Goal: Task Accomplishment & Management: Manage account settings

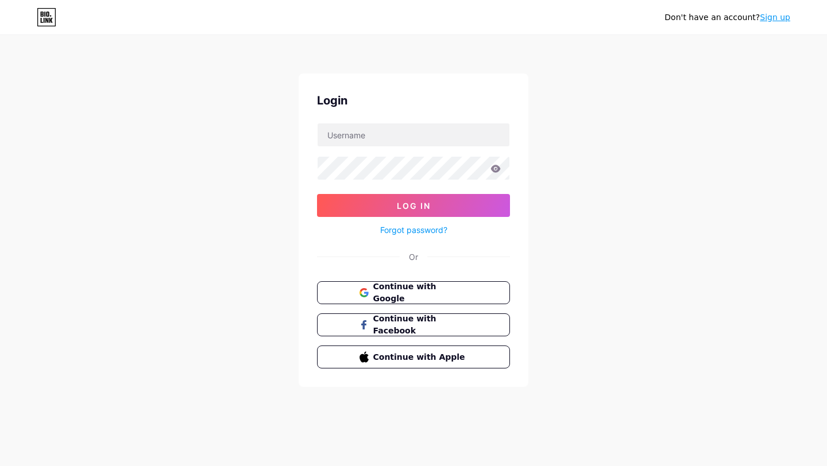
click at [0, 466] on nordpass-portal at bounding box center [0, 466] width 0 height 0
type input "issab"
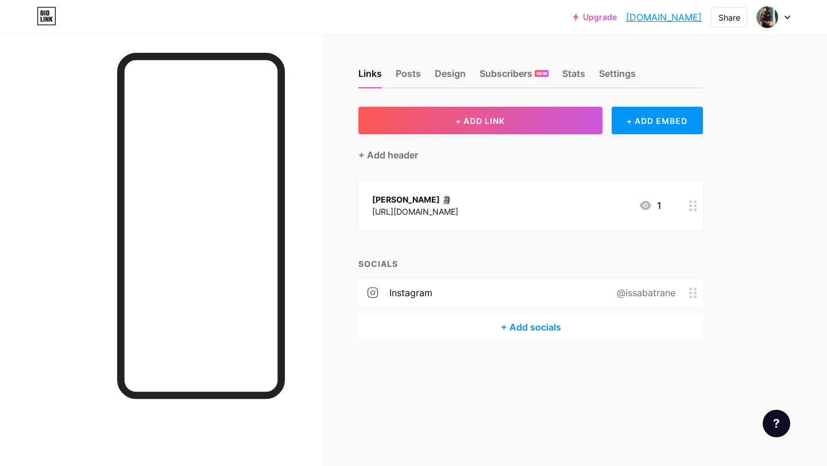
click at [525, 326] on div "+ Add socials" at bounding box center [530, 328] width 345 height 28
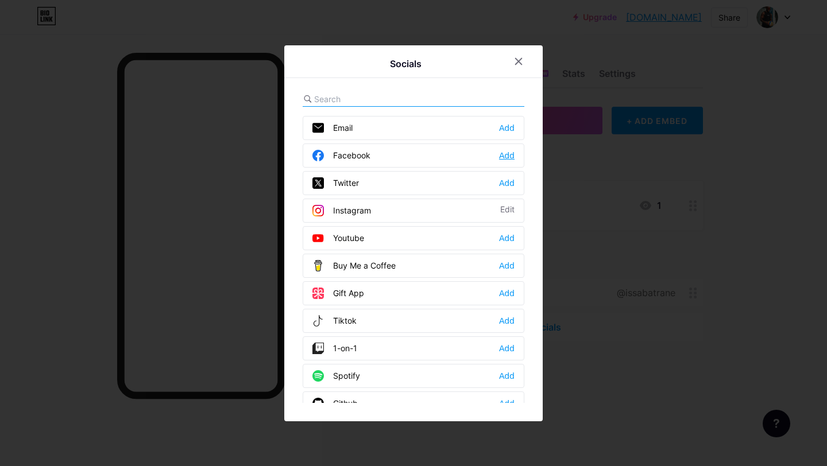
click at [507, 155] on div "Add" at bounding box center [507, 155] width 16 height 11
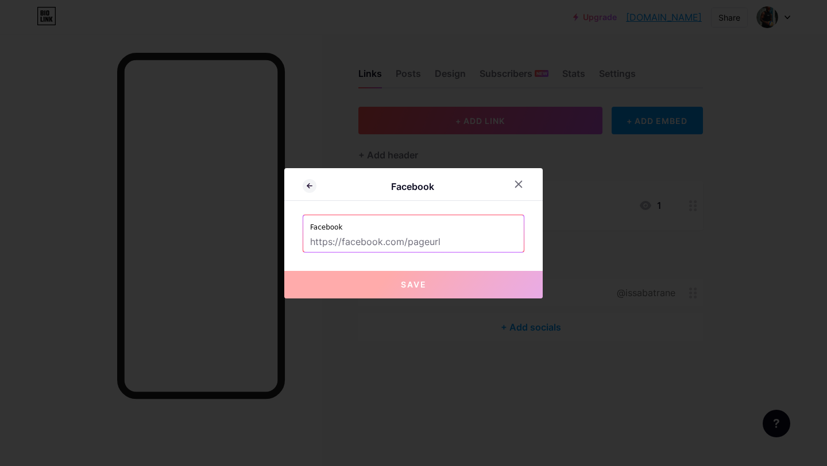
click at [438, 240] on input "text" at bounding box center [413, 243] width 207 height 20
click at [521, 184] on icon at bounding box center [518, 184] width 9 height 9
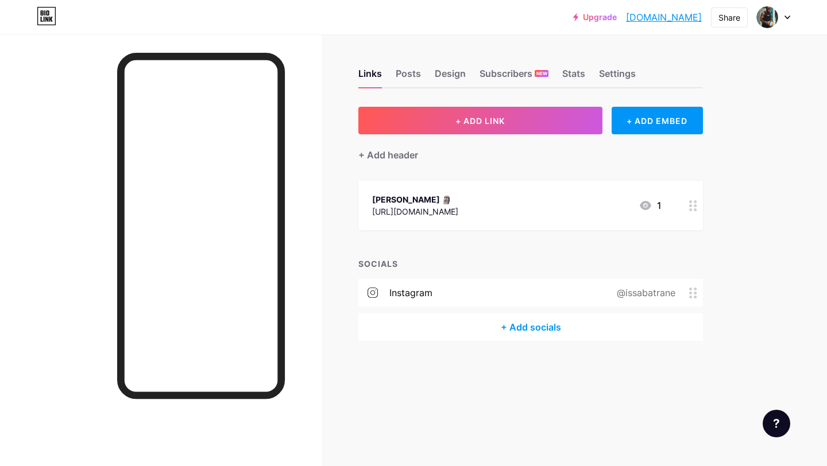
click at [547, 327] on div "+ Add socials" at bounding box center [530, 328] width 345 height 28
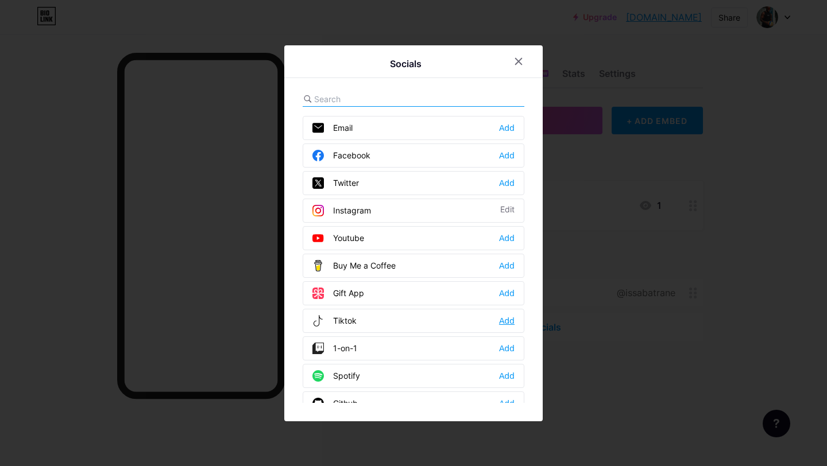
click at [509, 319] on div "Add" at bounding box center [507, 320] width 16 height 11
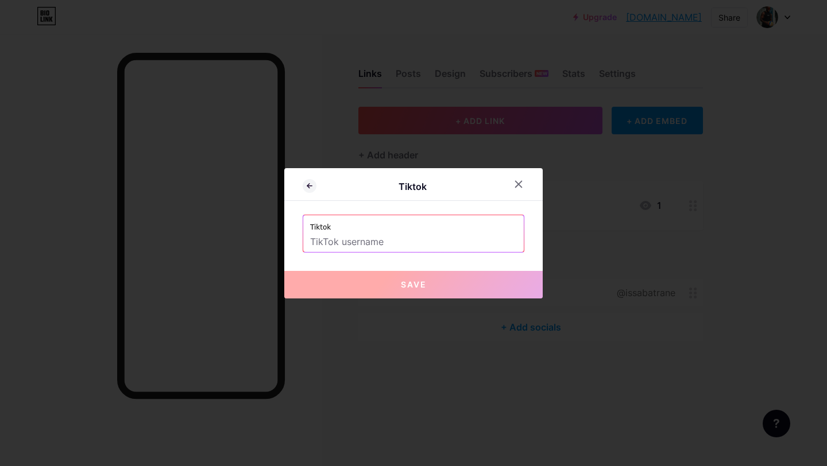
click at [367, 237] on input "text" at bounding box center [413, 243] width 207 height 20
paste input "[URL][DOMAIN_NAME]"
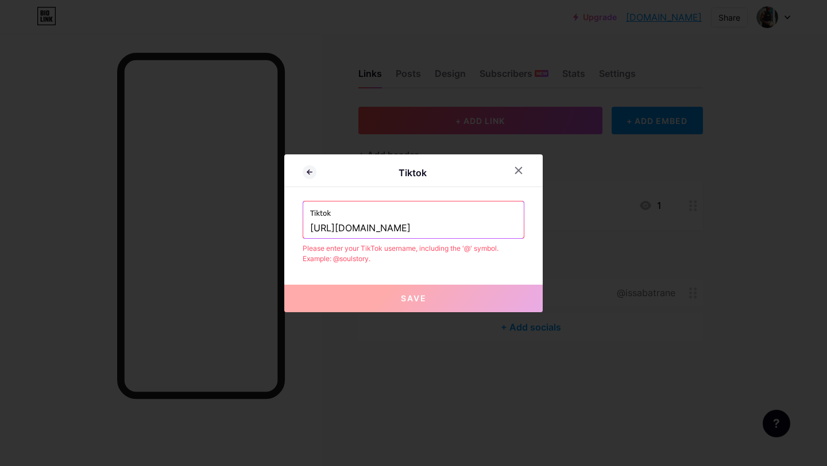
click at [421, 227] on input "[URL][DOMAIN_NAME]" at bounding box center [413, 229] width 207 height 20
drag, startPoint x: 413, startPoint y: 227, endPoint x: 301, endPoint y: 229, distance: 112.0
click at [301, 229] on div "Tiktok Tiktok [URL][DOMAIN_NAME] Please enter your TikTok username, including t…" at bounding box center [413, 233] width 258 height 158
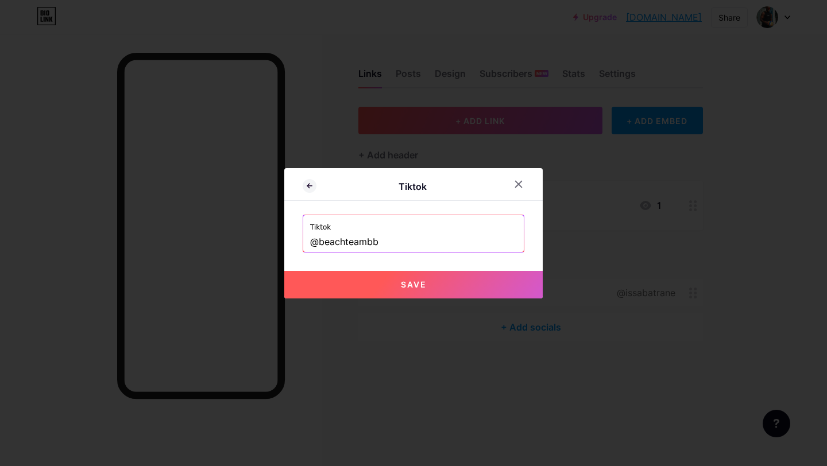
click at [395, 283] on button "Save" at bounding box center [413, 285] width 258 height 28
type input "[URL][DOMAIN_NAME]"
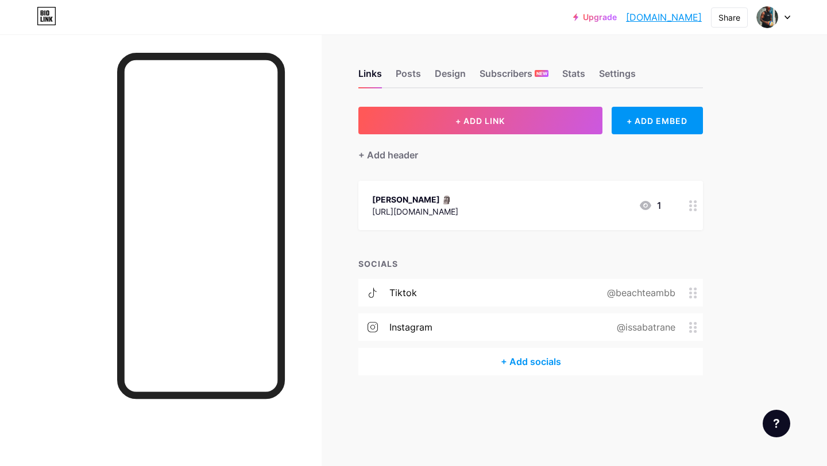
click at [532, 366] on div "+ Add socials" at bounding box center [530, 362] width 345 height 28
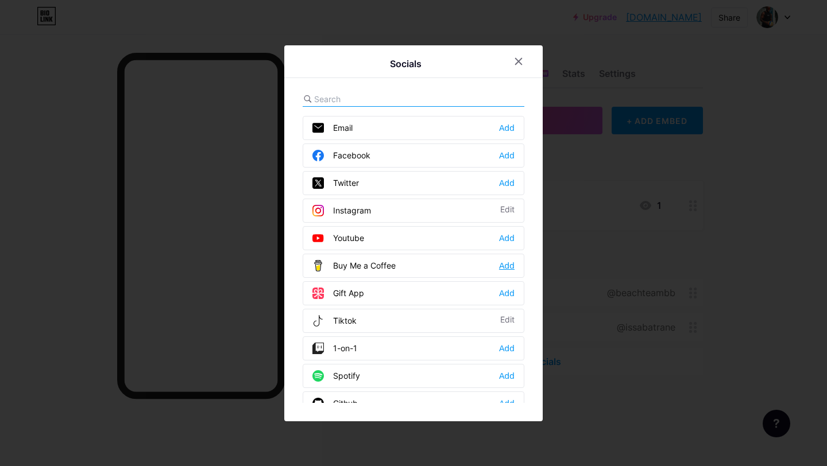
click at [505, 262] on div "Add" at bounding box center [507, 265] width 16 height 11
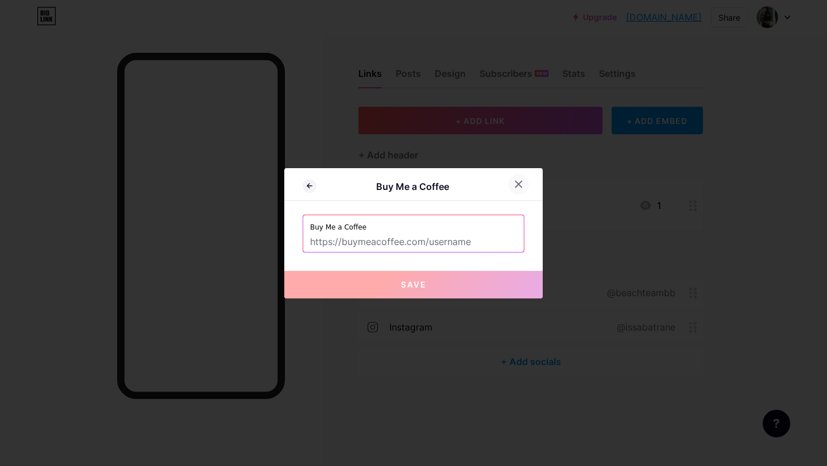
click at [519, 188] on div at bounding box center [518, 184] width 21 height 21
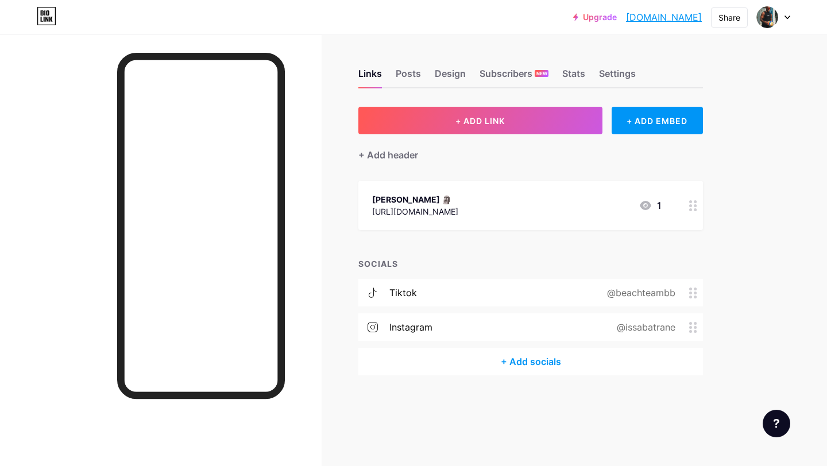
click at [535, 366] on div "+ Add socials" at bounding box center [530, 362] width 345 height 28
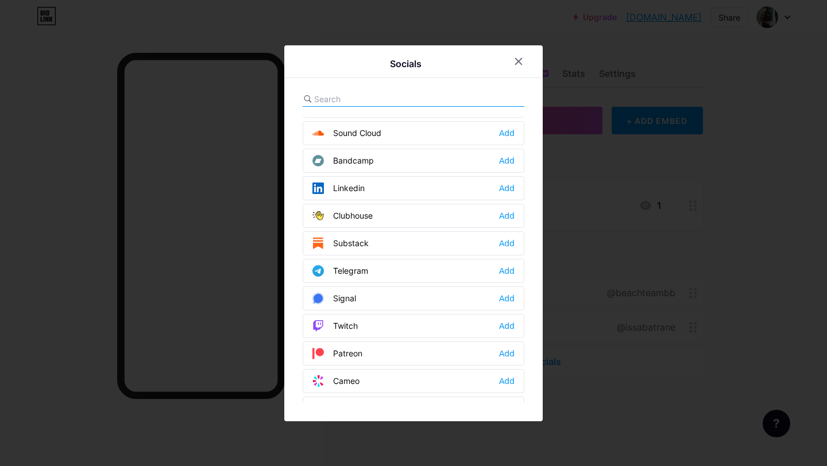
scroll to position [428, 0]
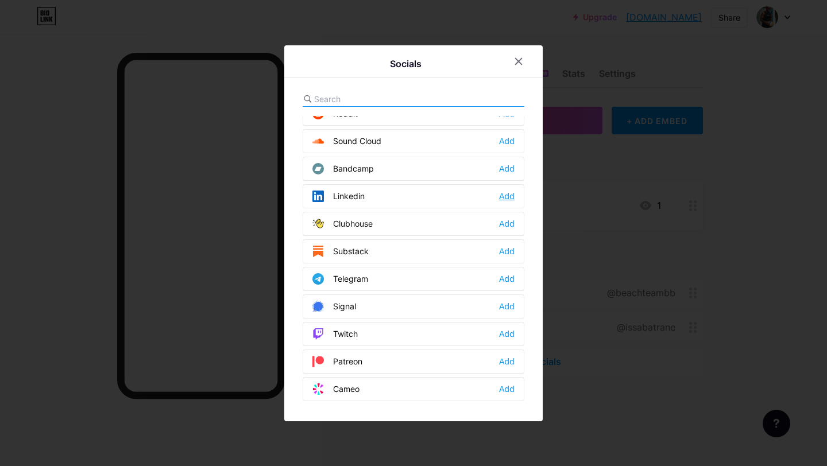
click at [508, 191] on div "Add" at bounding box center [507, 196] width 16 height 11
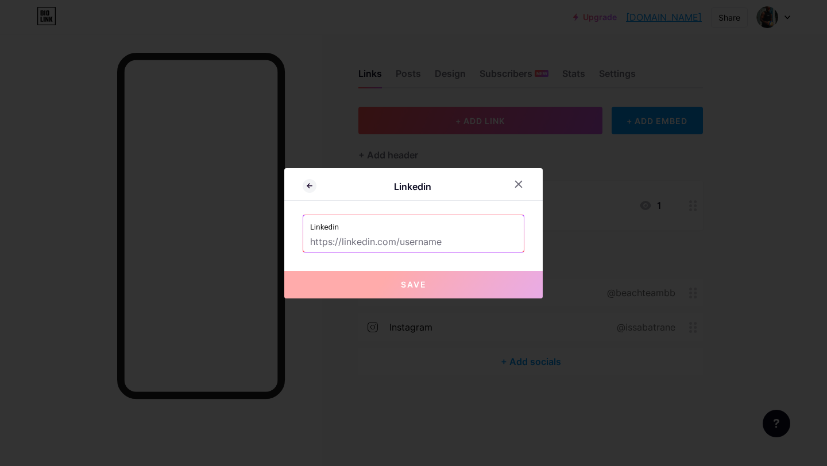
click at [464, 241] on input "text" at bounding box center [413, 243] width 207 height 20
paste input "[DOMAIN_NAME][URL]"
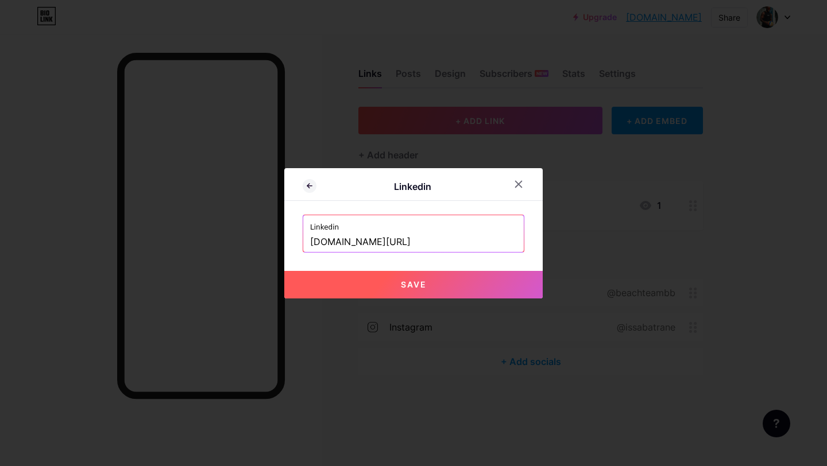
click at [424, 287] on span "Save" at bounding box center [414, 285] width 26 height 10
type input "[URL][DOMAIN_NAME]"
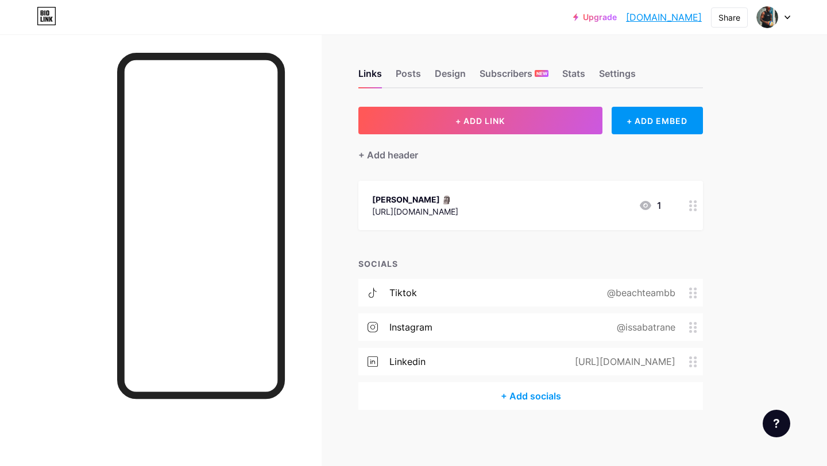
click at [540, 395] on div "+ Add socials" at bounding box center [530, 396] width 345 height 28
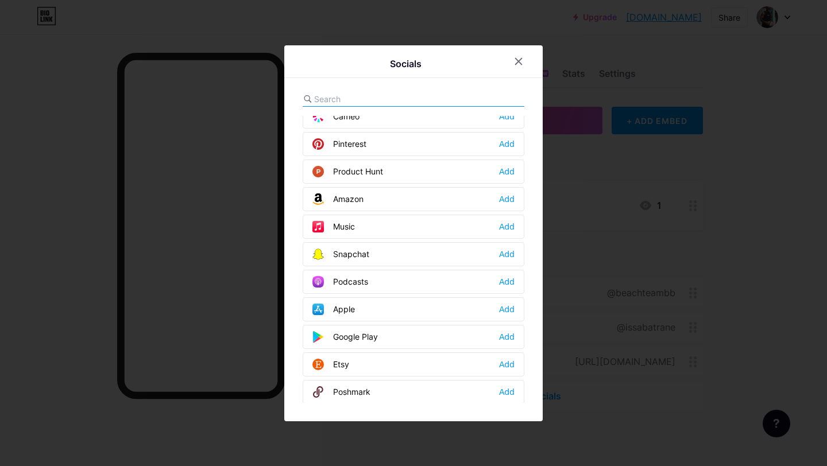
scroll to position [704, 0]
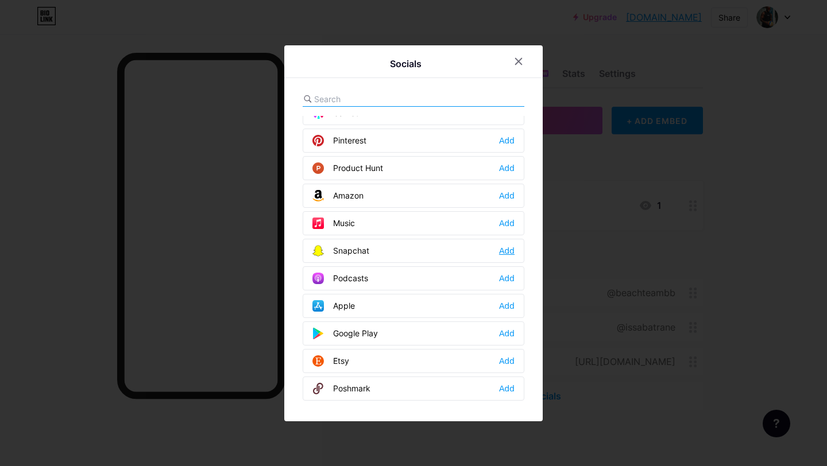
click at [503, 249] on div "Add" at bounding box center [507, 250] width 16 height 11
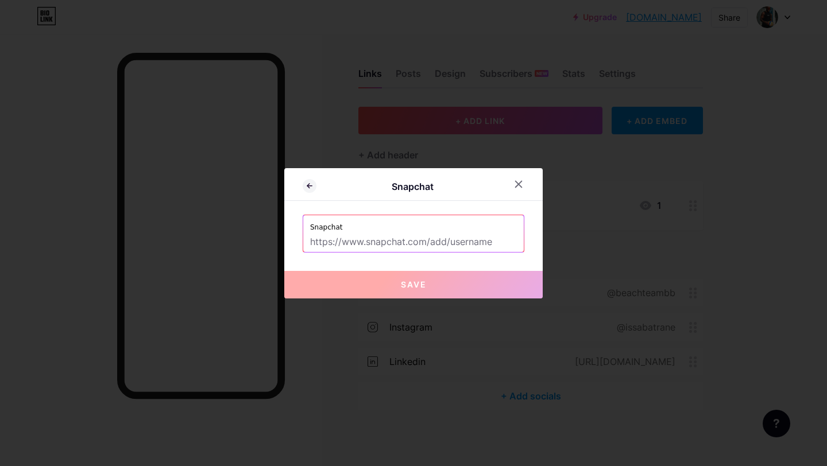
click at [451, 244] on input "text" at bounding box center [413, 243] width 207 height 20
drag, startPoint x: 497, startPoint y: 242, endPoint x: 298, endPoint y: 238, distance: 199.3
click at [298, 238] on div "Snapchat Snapchat Save" at bounding box center [413, 233] width 258 height 130
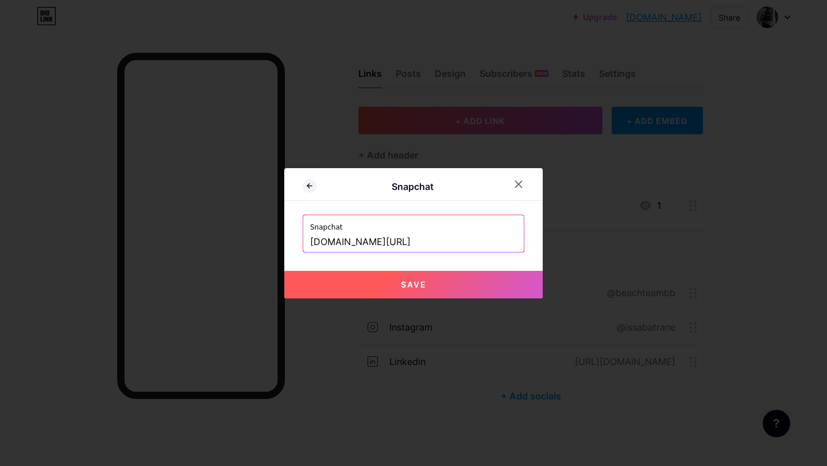
click at [411, 293] on button "Save" at bounding box center [413, 285] width 258 height 28
type input "[URL][DOMAIN_NAME]"
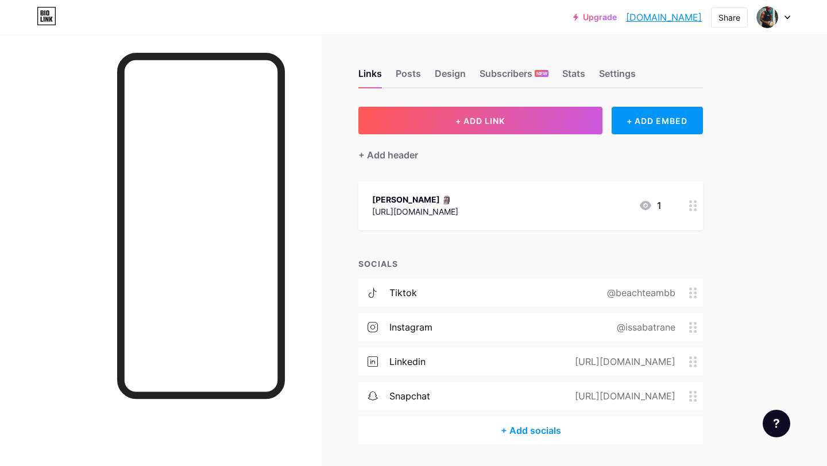
click at [665, 288] on div "@beachteambb" at bounding box center [639, 293] width 100 height 14
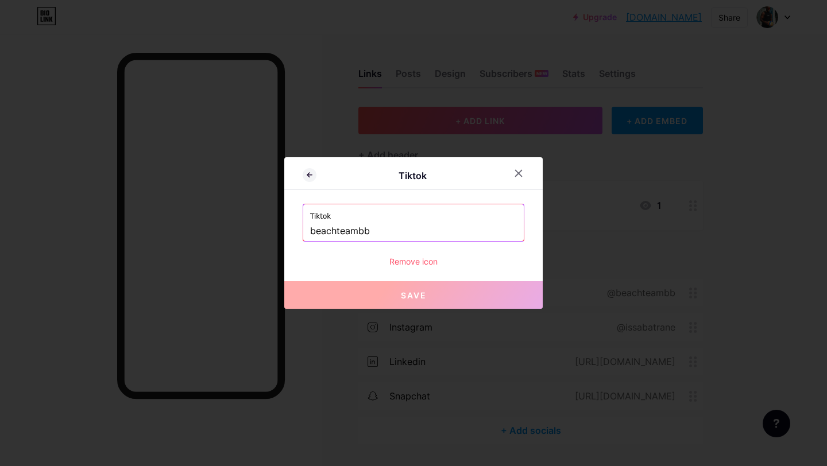
click at [310, 229] on div "Tiktok beachteambb" at bounding box center [413, 222] width 221 height 37
click at [312, 230] on input "beachteambb" at bounding box center [413, 232] width 207 height 20
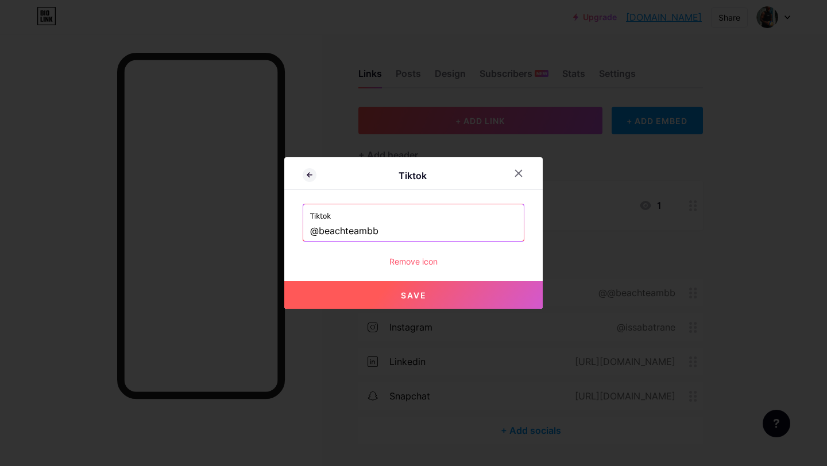
click at [427, 298] on button "Save" at bounding box center [413, 295] width 258 height 28
type input "[URL][DOMAIN_NAME]"
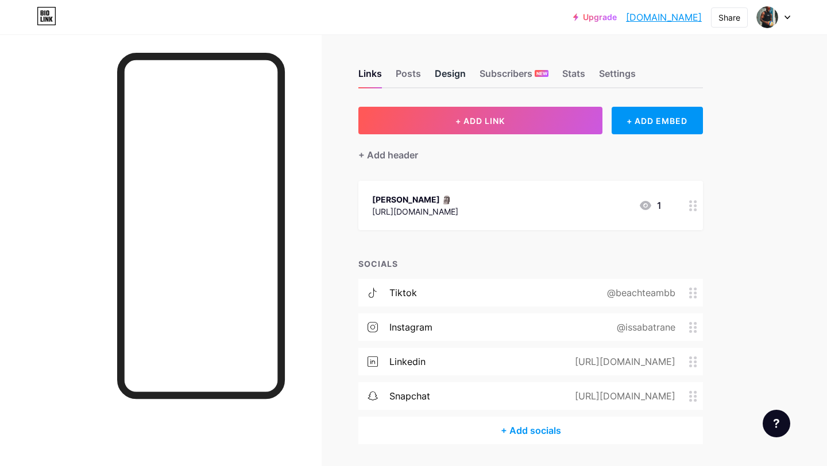
click at [443, 80] on div "Design" at bounding box center [450, 77] width 31 height 21
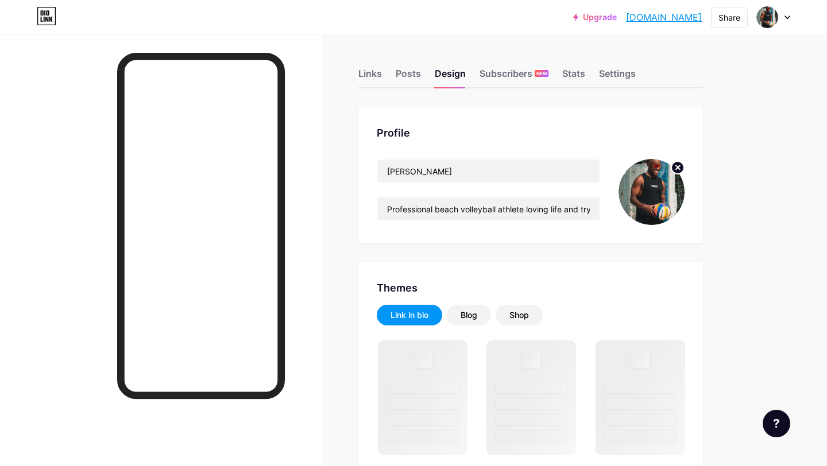
click at [659, 184] on img at bounding box center [651, 192] width 66 height 66
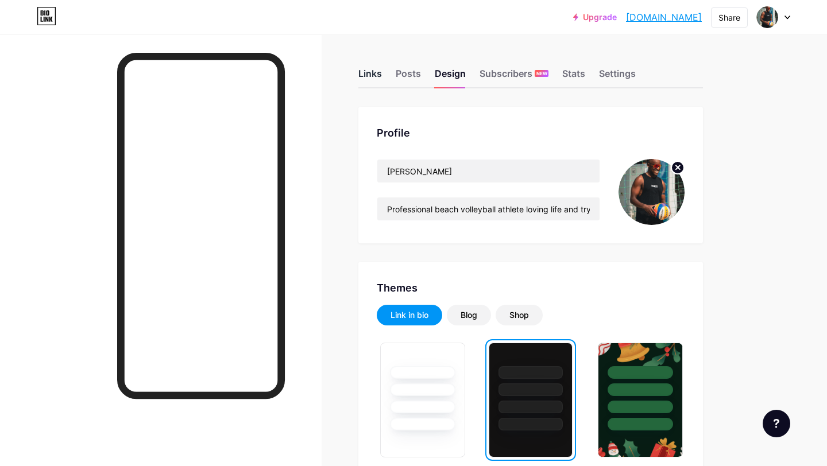
click at [365, 79] on div "Links" at bounding box center [370, 77] width 24 height 21
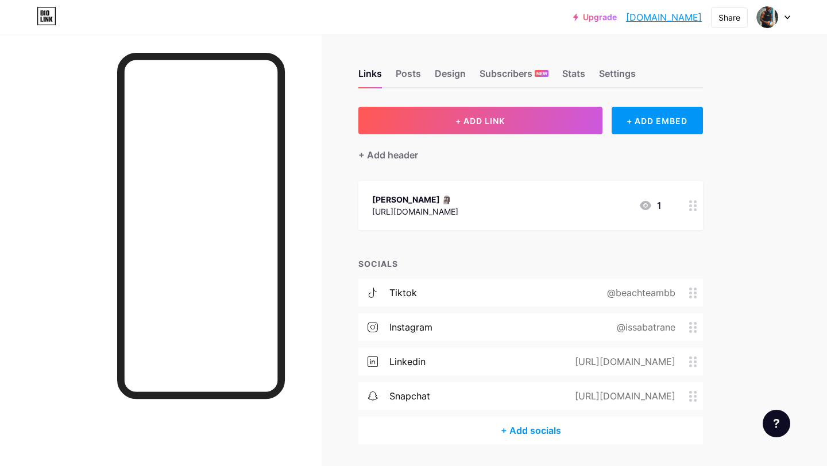
click at [787, 17] on icon at bounding box center [787, 17] width 5 height 3
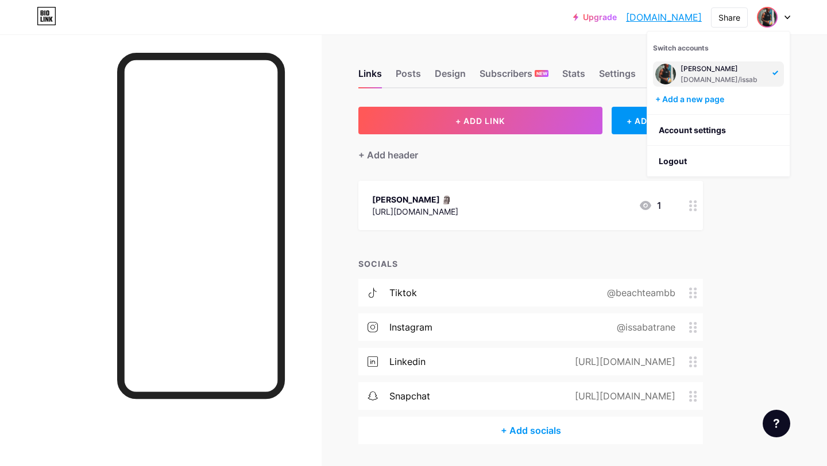
click at [768, 19] on img at bounding box center [767, 17] width 18 height 18
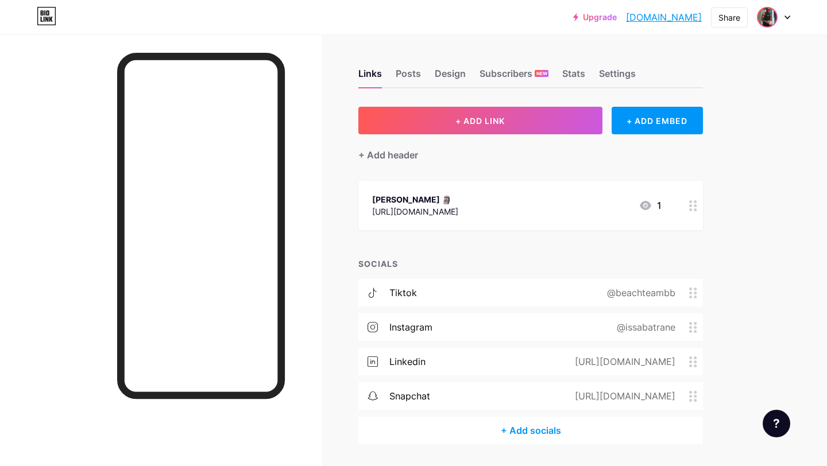
click at [768, 19] on img at bounding box center [767, 17] width 18 height 18
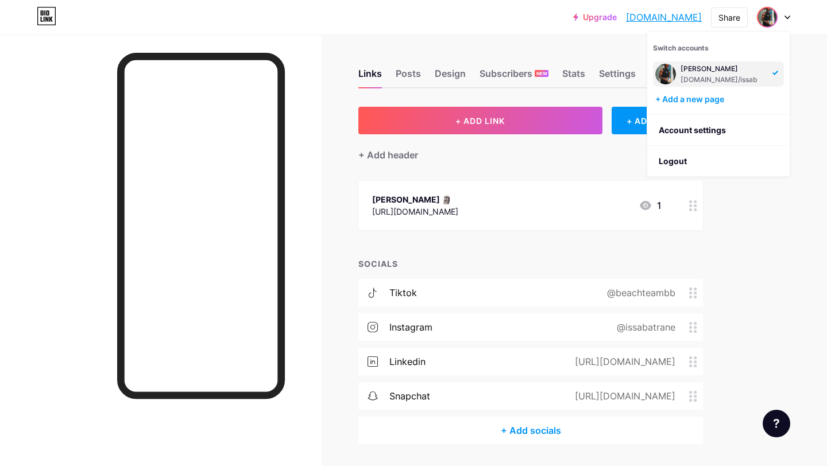
click at [580, 173] on div "+ ADD LINK + ADD EMBED + Add header Issa Batrane 🗿 [URL][DOMAIN_NAME] 1 SOCIALS…" at bounding box center [530, 276] width 345 height 338
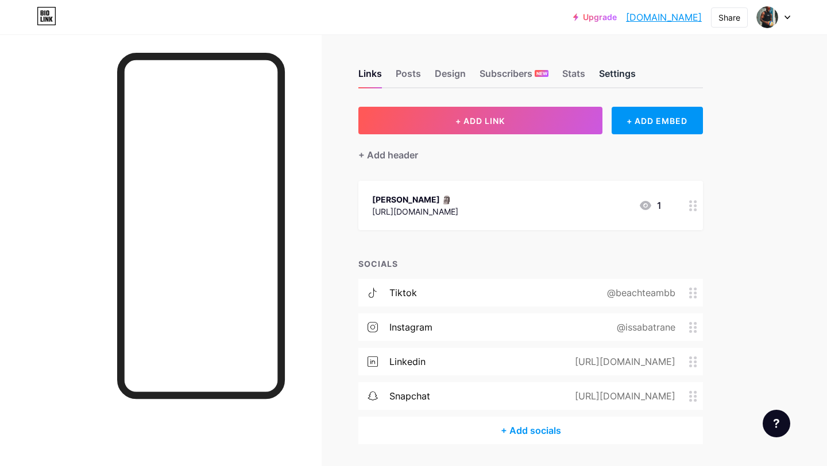
click at [629, 82] on div "Settings" at bounding box center [617, 77] width 37 height 21
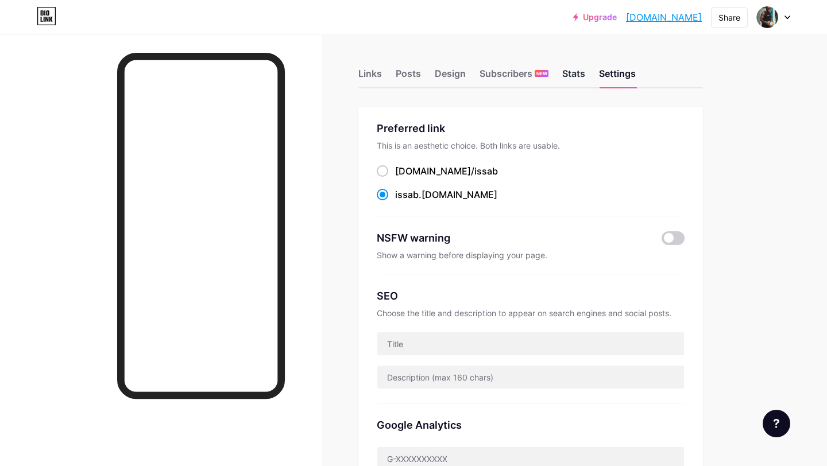
click at [574, 69] on div "Stats" at bounding box center [573, 77] width 23 height 21
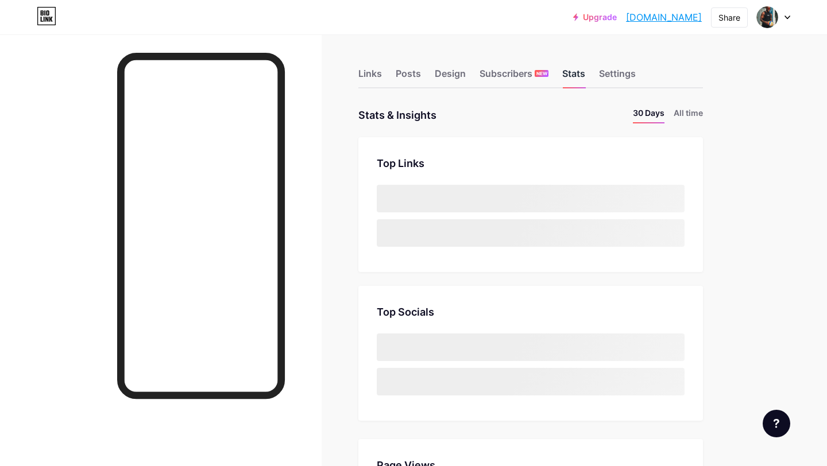
scroll to position [466, 827]
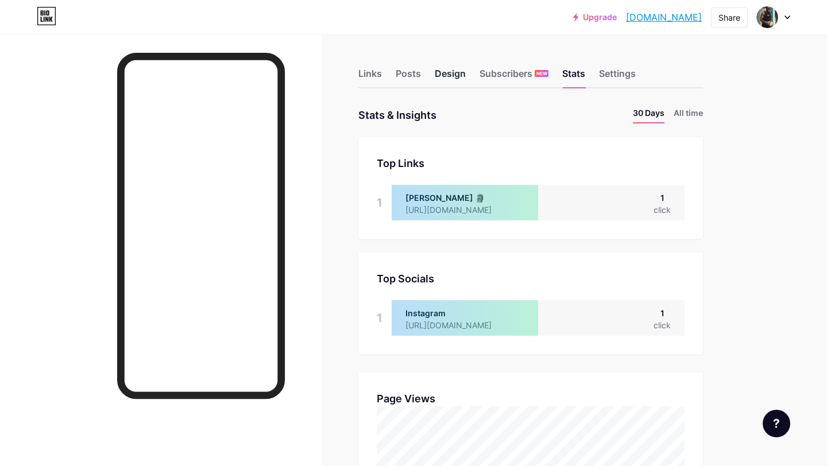
click at [441, 73] on div "Design" at bounding box center [450, 77] width 31 height 21
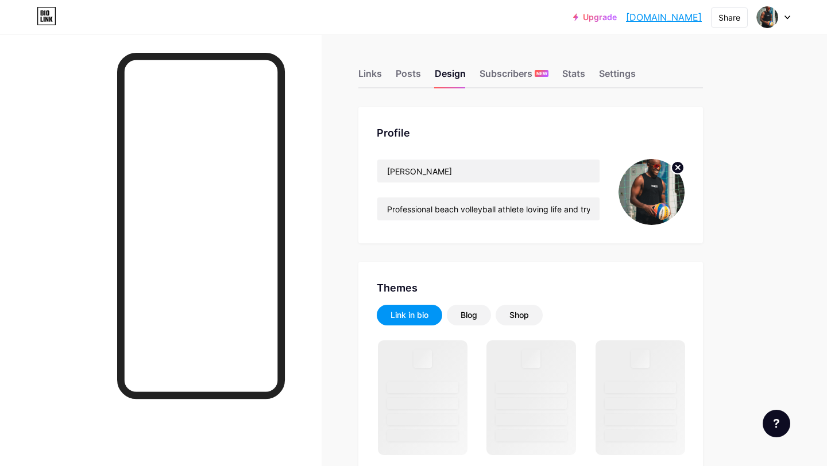
click at [662, 186] on img at bounding box center [651, 192] width 66 height 66
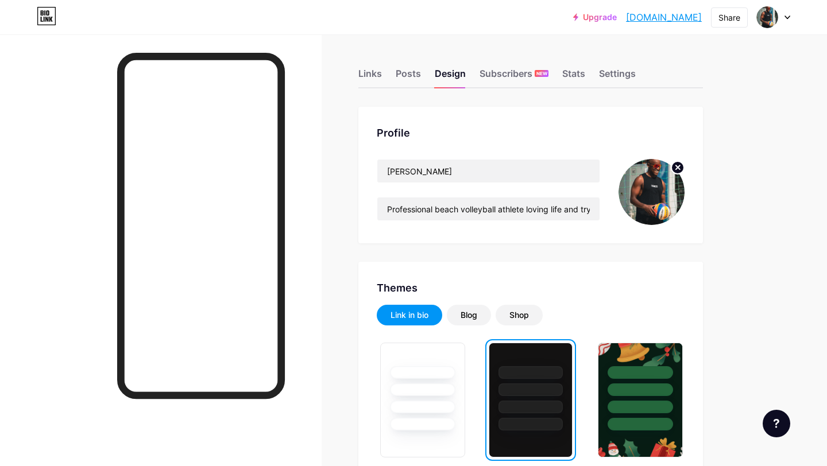
click at [680, 165] on circle at bounding box center [677, 167] width 13 height 13
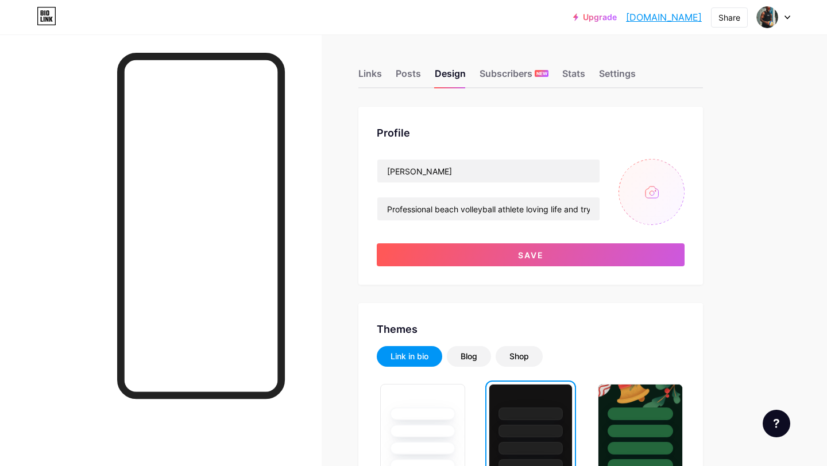
click at [647, 198] on input "file" at bounding box center [651, 192] width 66 height 66
type input "C:\fakepath\dsc07398.JPG"
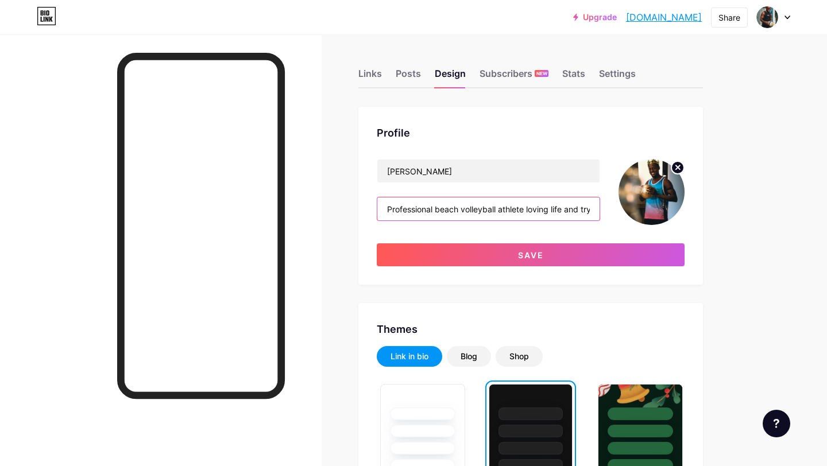
scroll to position [0, 127]
drag, startPoint x: 528, startPoint y: 211, endPoint x: 670, endPoint y: 208, distance: 141.9
click at [670, 208] on div "[PERSON_NAME] Professional beach volleyball athlete loving life and trying to l…" at bounding box center [531, 192] width 308 height 66
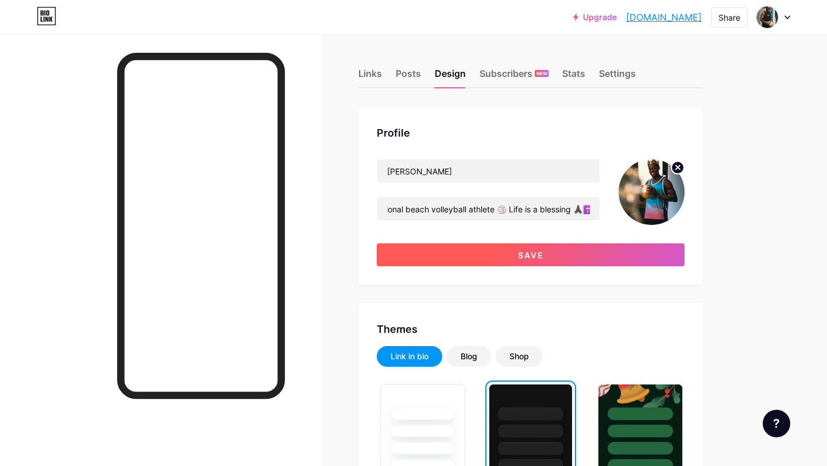
click at [597, 257] on button "Save" at bounding box center [531, 254] width 308 height 23
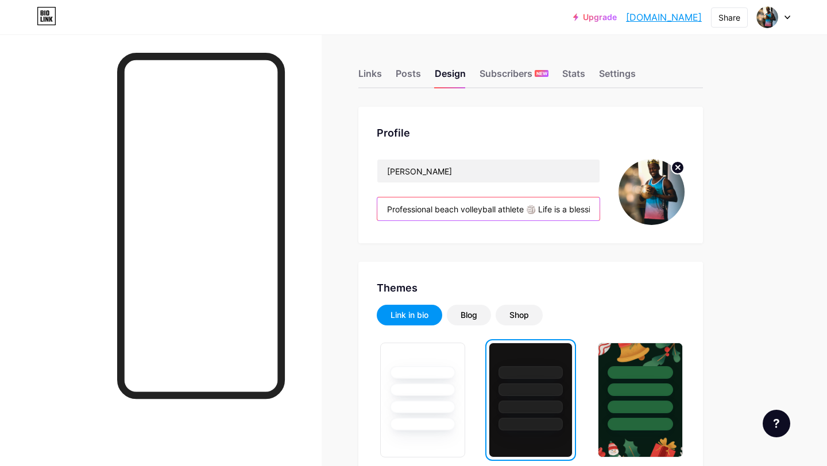
click at [530, 210] on input "Professional beach volleyball athlete 🏐 Life is a blessing 🙏🏿✝️" at bounding box center [488, 209] width 222 height 23
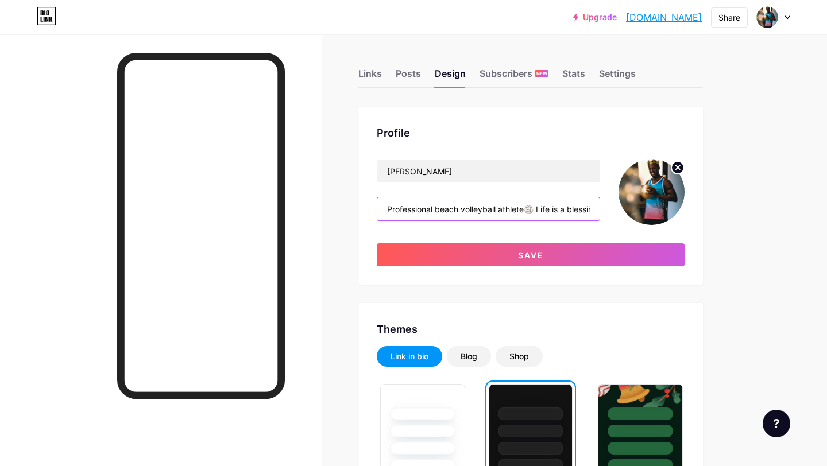
click at [537, 208] on input "Professional beach volleyball athlete🏐 Life is a blessing 🙏🏿✝️" at bounding box center [488, 209] width 222 height 23
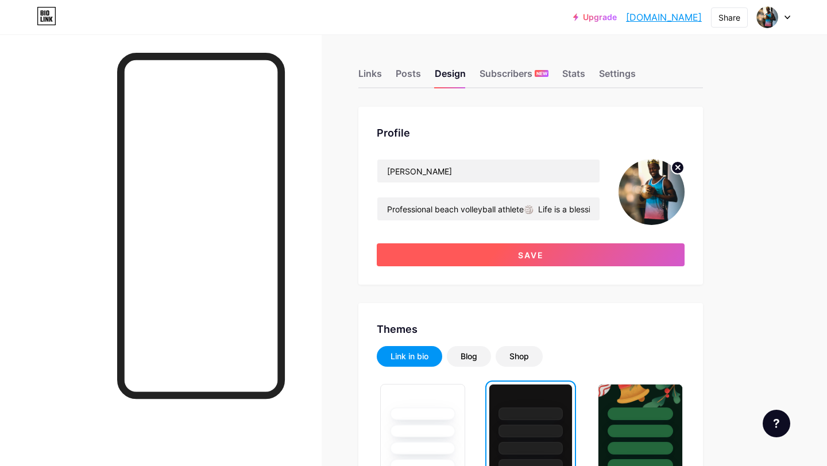
click at [521, 258] on span "Save" at bounding box center [531, 255] width 26 height 10
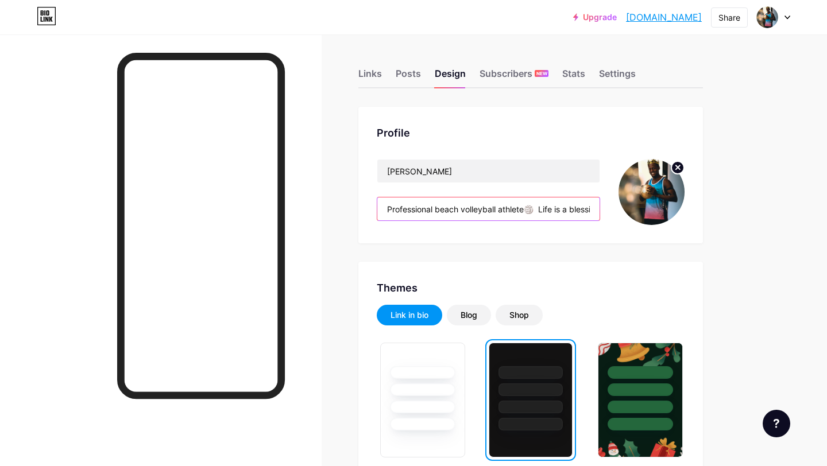
click at [539, 208] on input "Professional beach volleyball athlete🏐 Life is a blessing 🙏🏿✝️" at bounding box center [488, 209] width 222 height 23
drag, startPoint x: 525, startPoint y: 208, endPoint x: 496, endPoint y: 209, distance: 29.9
click at [496, 209] on input "Professional beach volleyball athlete🏐 Life is a blessing 🙏🏿✝️" at bounding box center [488, 209] width 222 height 23
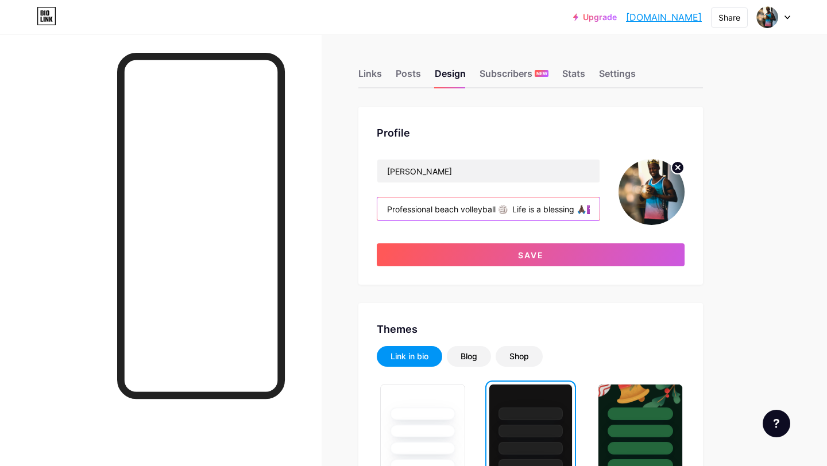
click at [512, 210] on input "Professional beach volleyball 🏐 Life is a blessing 🙏🏿✝️" at bounding box center [488, 209] width 222 height 23
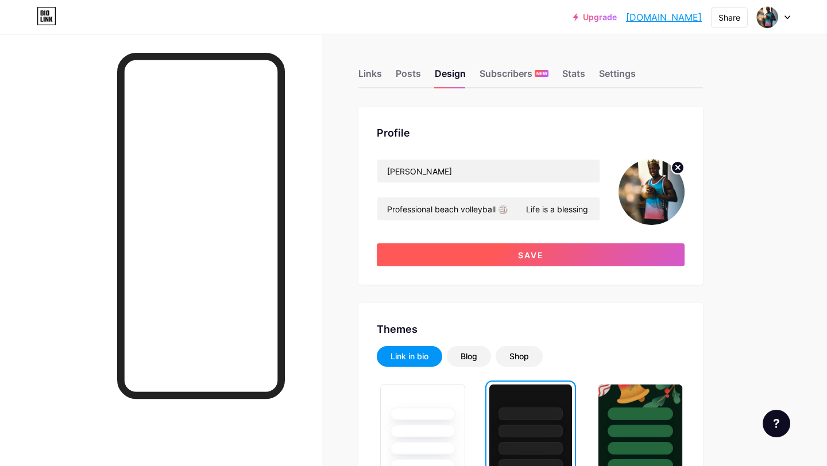
click at [543, 254] on span "Save" at bounding box center [531, 255] width 26 height 10
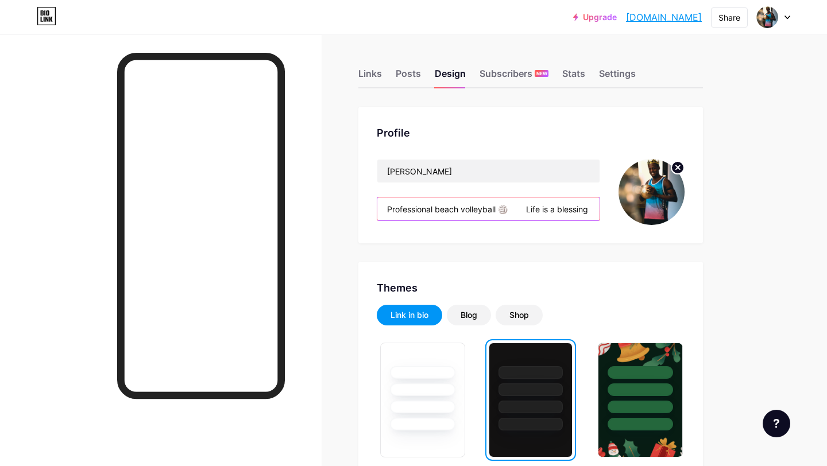
click at [526, 210] on input "Professional beach volleyball 🏐 Life is a blessing 🙏🏿✝️" at bounding box center [488, 209] width 222 height 23
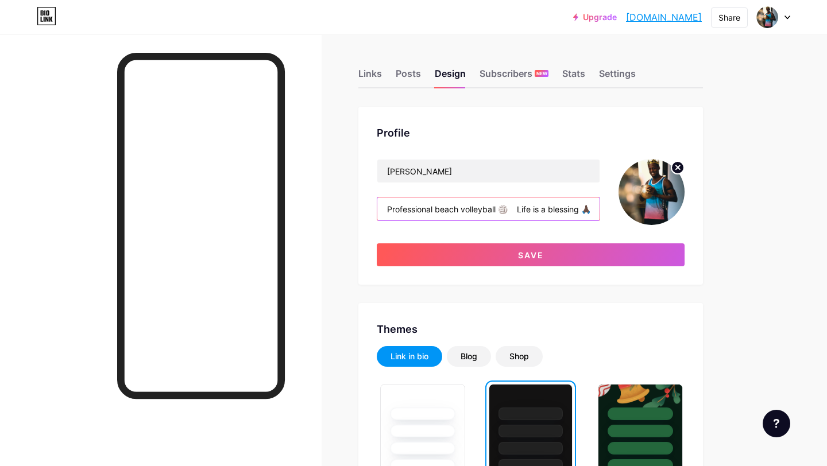
click at [386, 209] on input "Professional beach volleyball 🏐 Life is a blessing 🙏🏿✝️" at bounding box center [488, 209] width 222 height 23
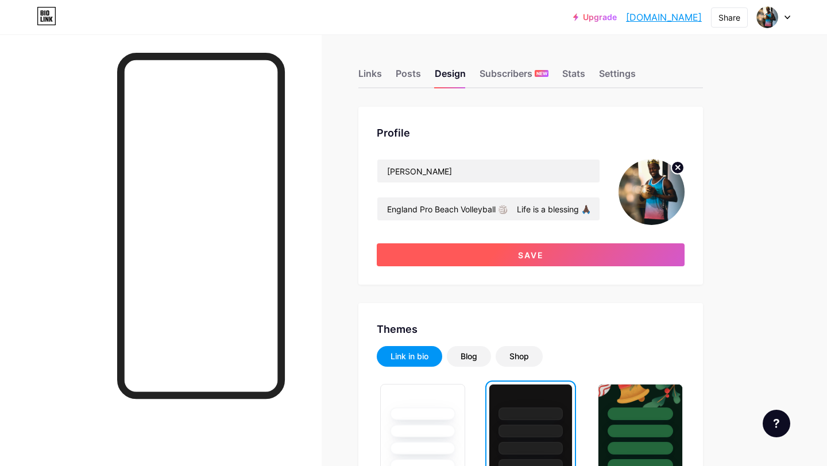
click at [511, 256] on button "Save" at bounding box center [531, 254] width 308 height 23
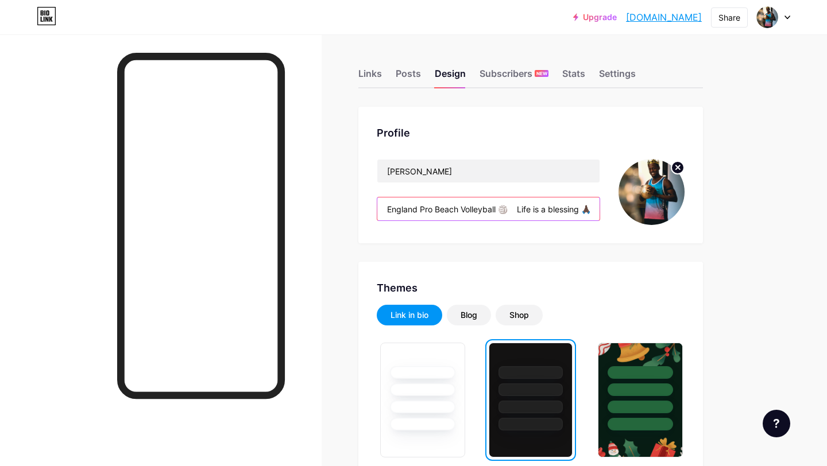
drag, startPoint x: 420, startPoint y: 211, endPoint x: 380, endPoint y: 210, distance: 40.2
click at [380, 210] on input "England Pro Beach Volleyball 🏐 Life is a blessing 🙏🏿✝️" at bounding box center [488, 209] width 222 height 23
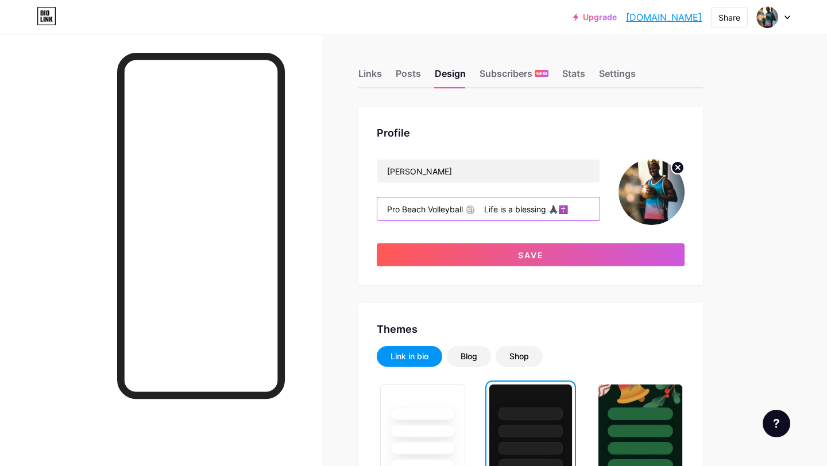
click at [466, 208] on input "Pro Beach Volleyball 🏐 Life is a blessing 🙏🏿✝️" at bounding box center [488, 209] width 222 height 23
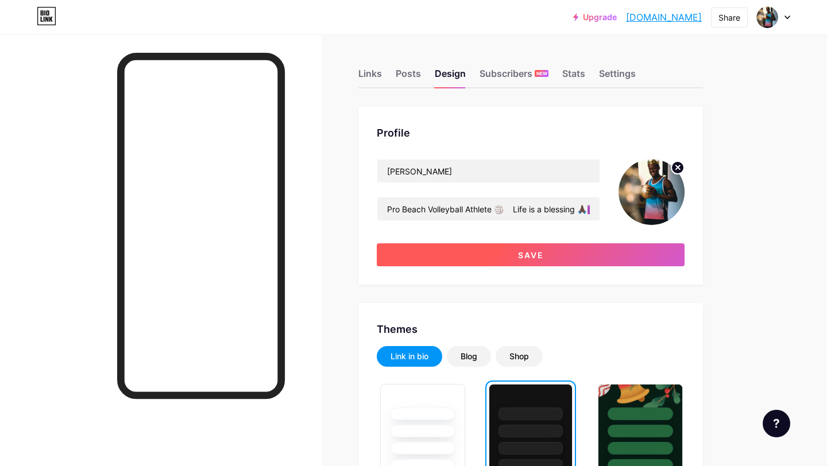
click at [518, 252] on span "Save" at bounding box center [531, 255] width 26 height 10
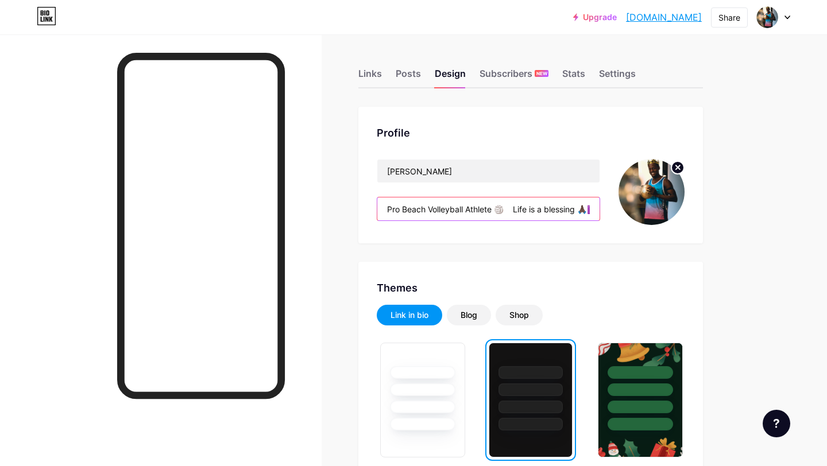
click at [386, 208] on input "Pro Beach Volleyball Athlete 🏐 Life is a blessing 🙏🏿✝️" at bounding box center [488, 209] width 222 height 23
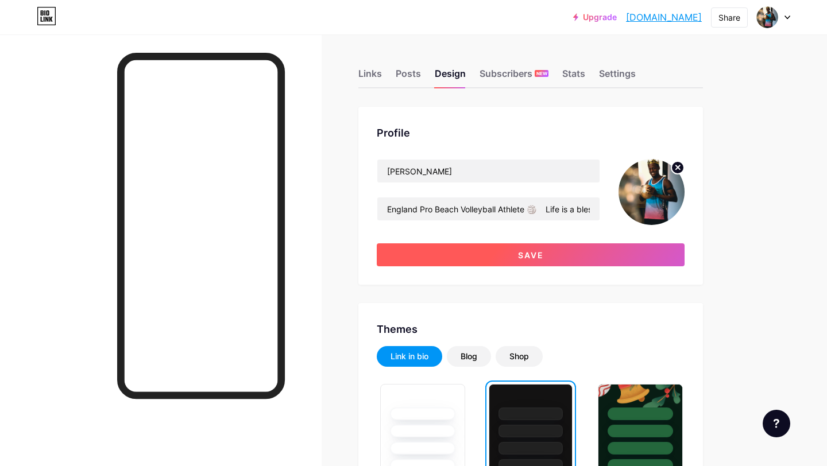
click at [518, 264] on button "Save" at bounding box center [531, 254] width 308 height 23
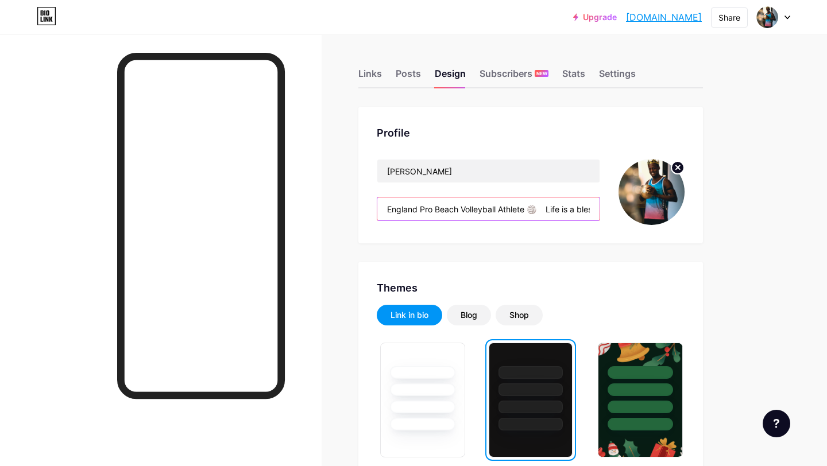
click at [417, 211] on input "England Pro Beach Volleyball Athlete 🏐 Life is a blessing 🙏🏿✝️" at bounding box center [488, 209] width 222 height 23
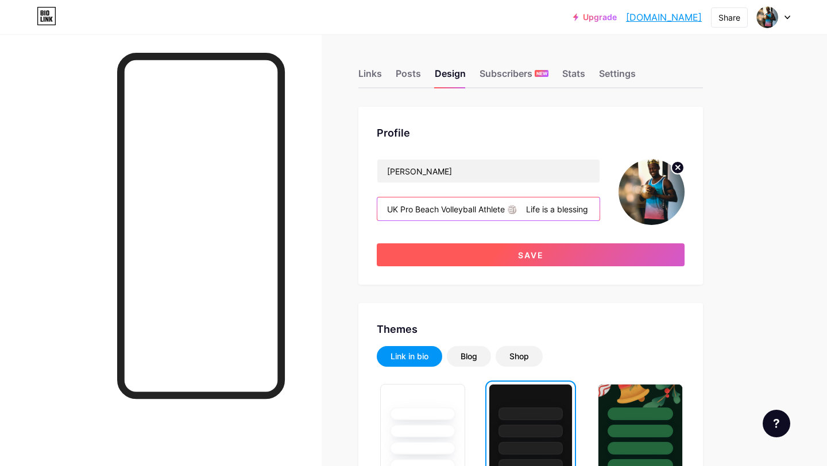
type input "UK Pro Beach Volleyball Athlete 🏐 Life is a blessing 🙏🏿✝️"
click at [520, 252] on span "Save" at bounding box center [531, 255] width 26 height 10
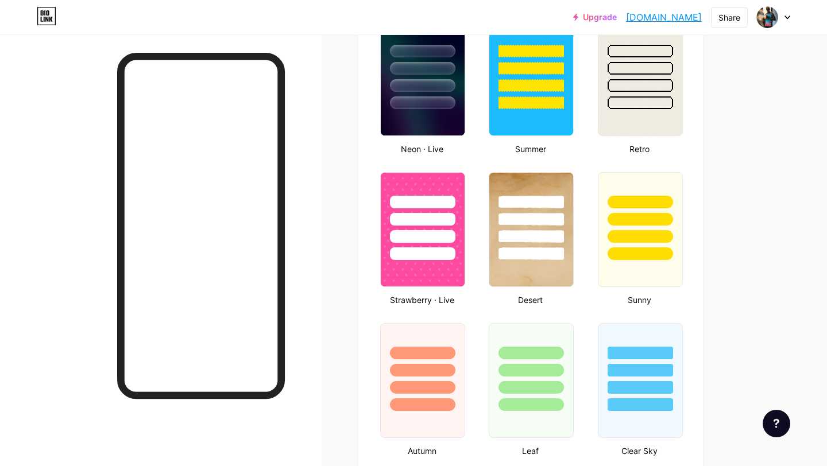
scroll to position [680, 0]
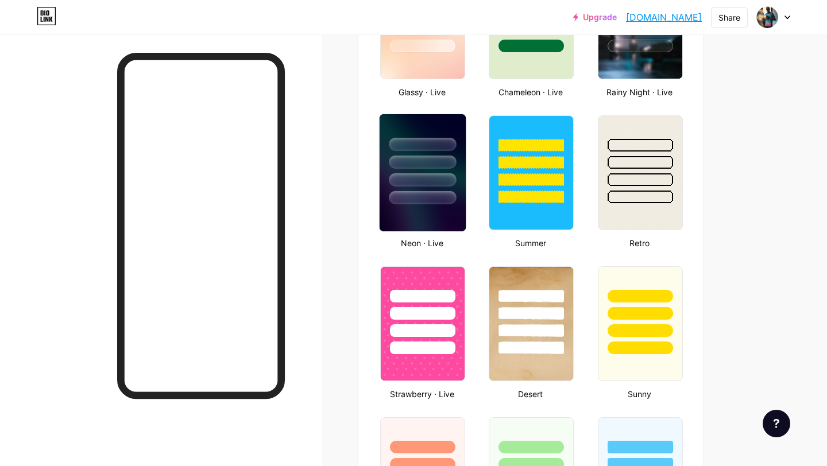
click at [421, 184] on div at bounding box center [422, 179] width 67 height 13
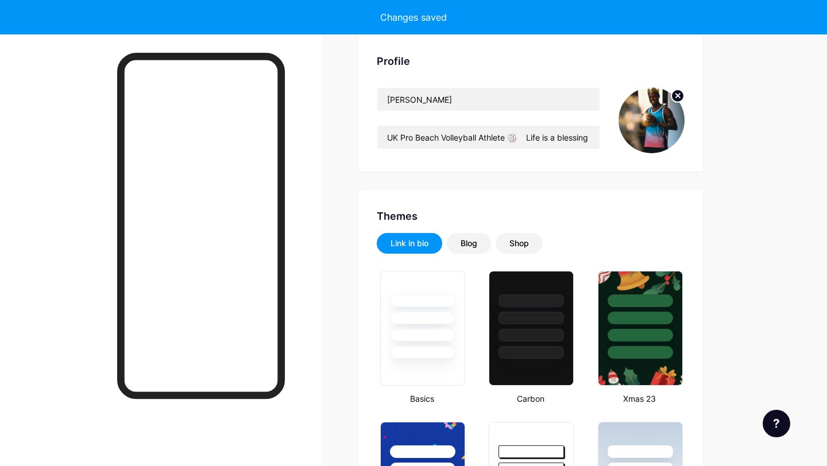
scroll to position [69, 0]
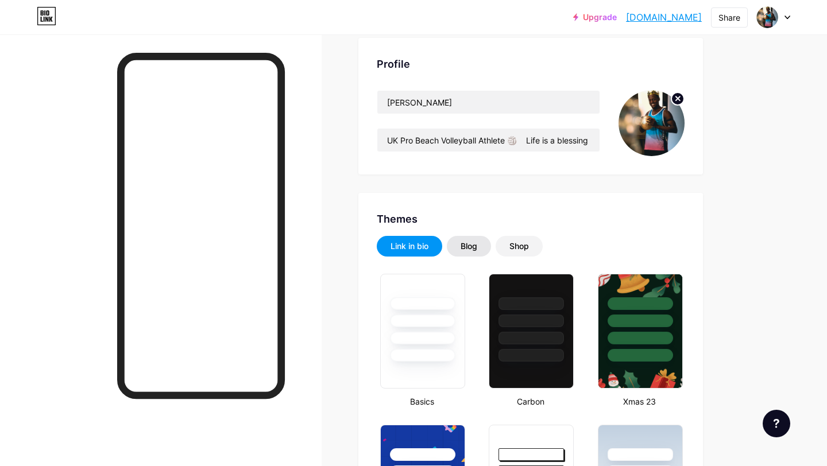
click at [481, 250] on div "Blog" at bounding box center [469, 246] width 44 height 21
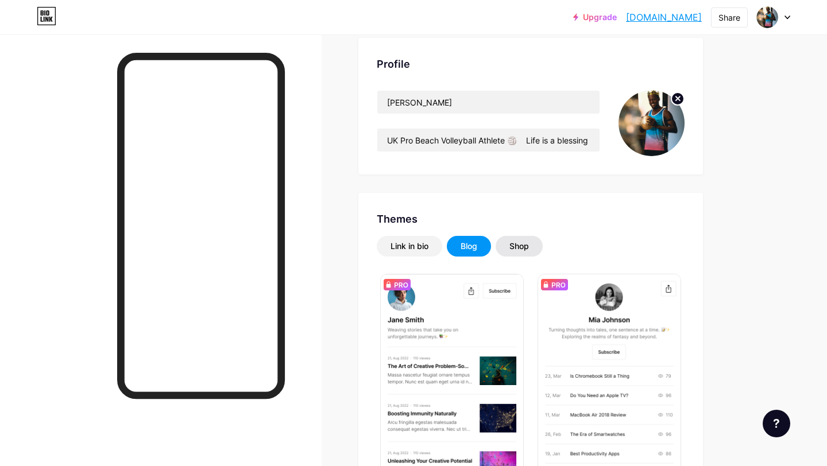
click at [527, 248] on div "Shop" at bounding box center [519, 246] width 20 height 11
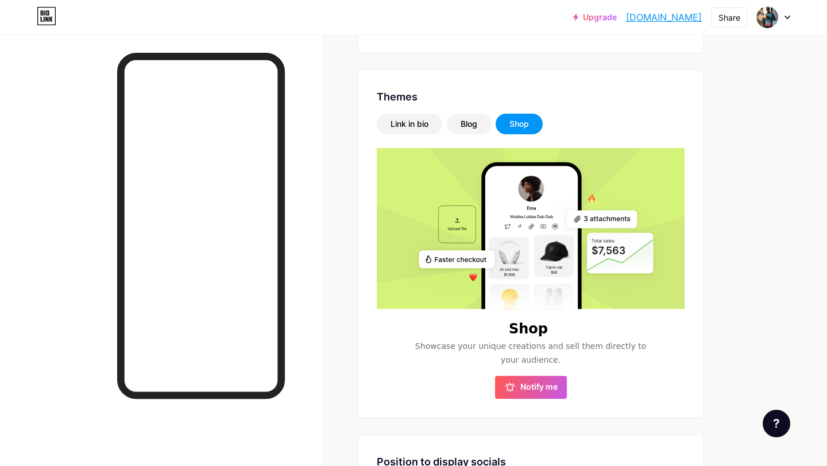
scroll to position [192, 0]
click at [394, 129] on div "Link in bio" at bounding box center [409, 123] width 38 height 11
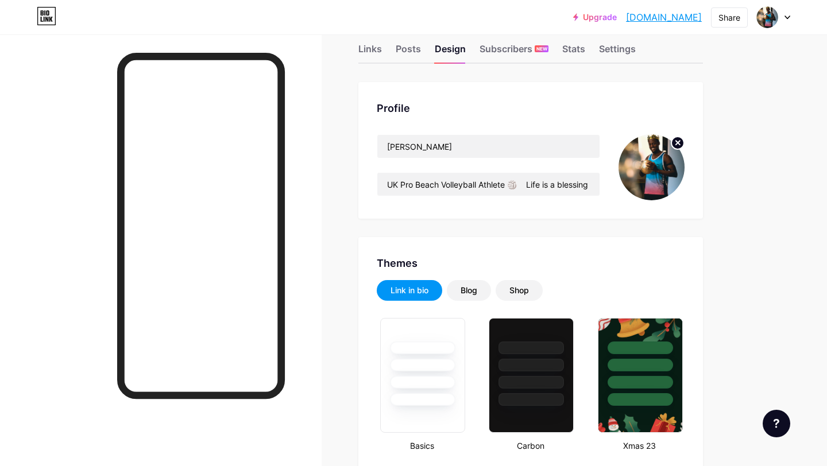
scroll to position [0, 0]
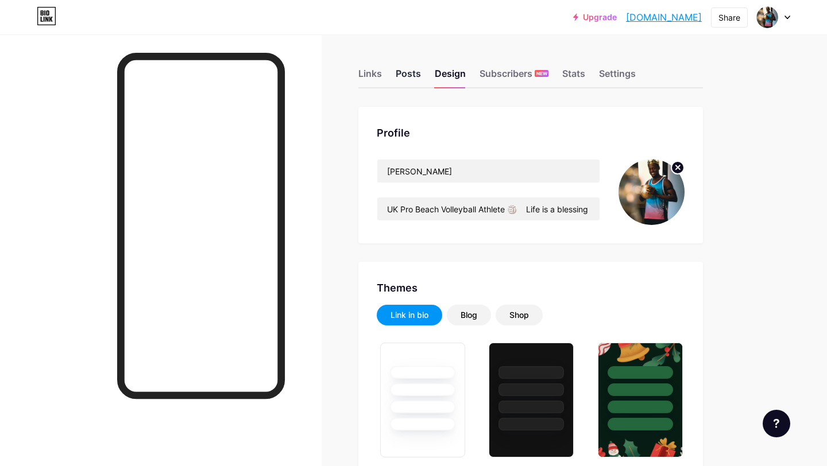
click at [402, 80] on div "Posts" at bounding box center [408, 77] width 25 height 21
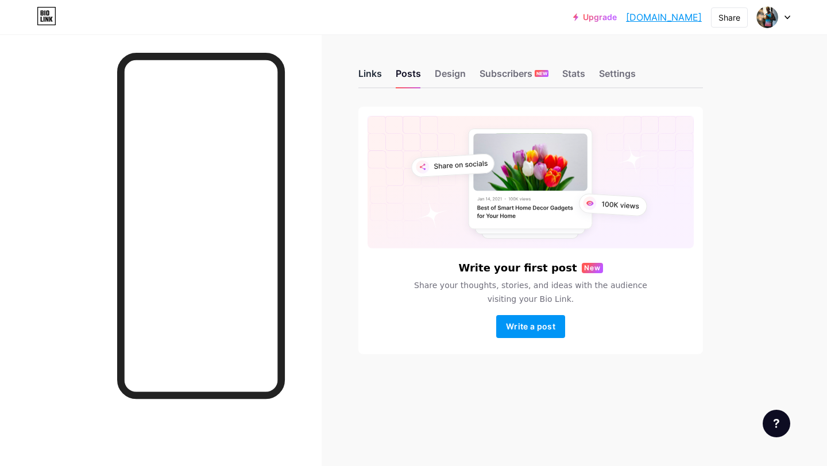
click at [374, 76] on div "Links" at bounding box center [370, 77] width 24 height 21
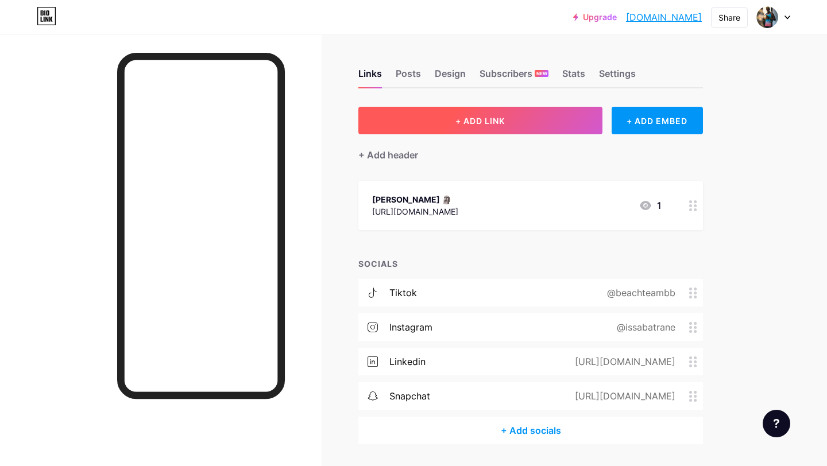
click at [470, 121] on span "+ ADD LINK" at bounding box center [479, 121] width 49 height 10
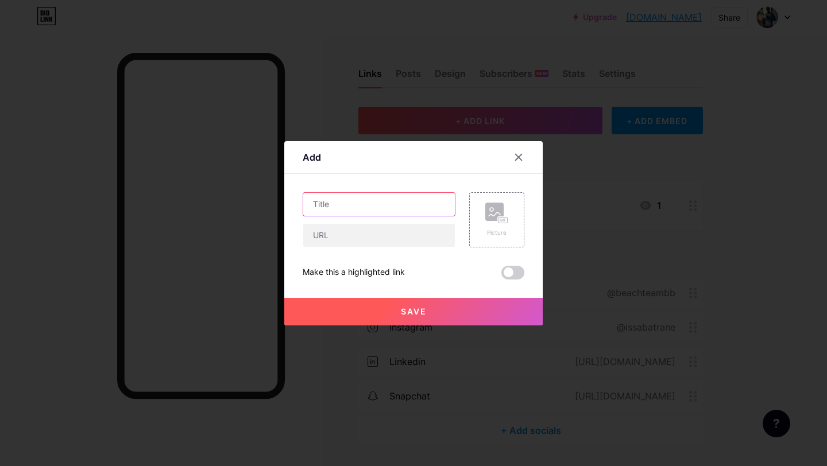
click at [389, 199] on input "text" at bounding box center [379, 204] width 152 height 23
click at [313, 204] on input "Code "Issa15"" at bounding box center [379, 204] width 152 height 23
type input "Lanzarote Camp Code "Issa15""
click at [322, 234] on input "text" at bounding box center [379, 235] width 152 height 23
paste input "[URL][DOMAIN_NAME]"
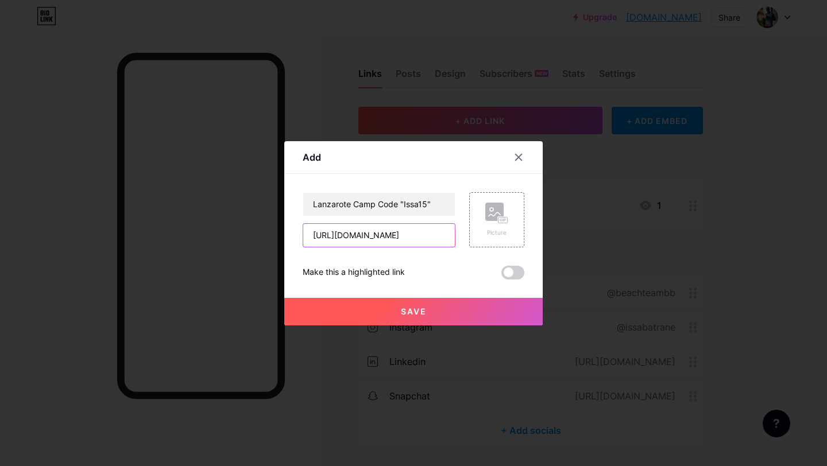
scroll to position [0, 58]
type input "[URL][DOMAIN_NAME]"
click at [461, 313] on button "Save" at bounding box center [413, 312] width 258 height 28
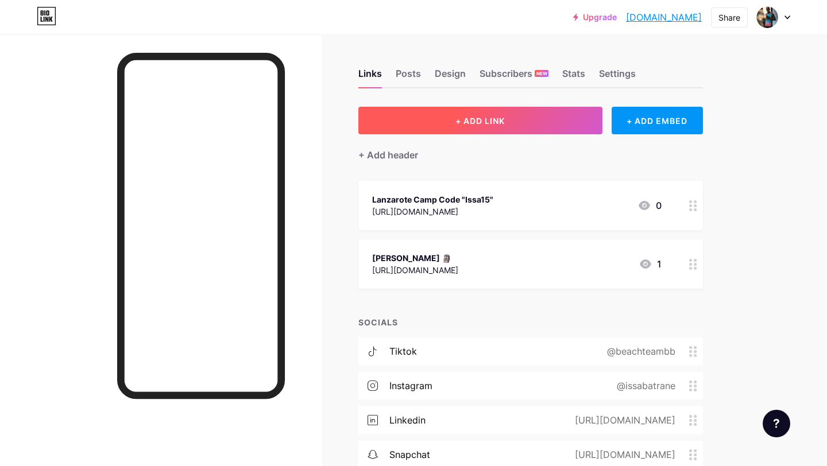
click at [435, 117] on button "+ ADD LINK" at bounding box center [480, 121] width 244 height 28
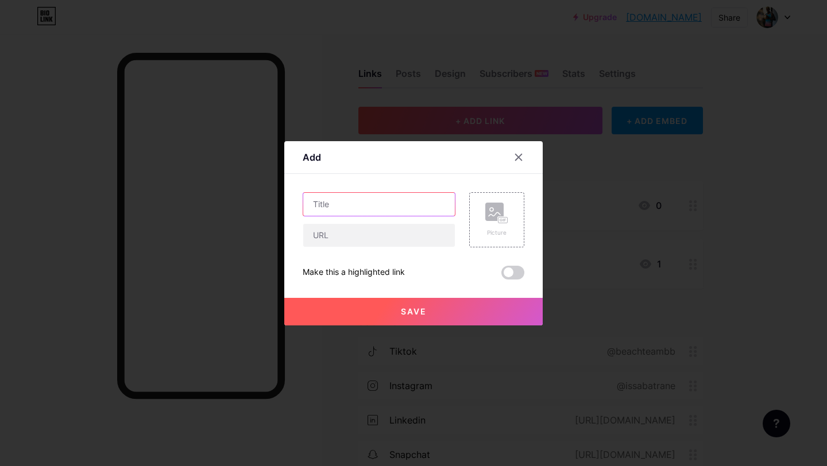
click at [354, 207] on input "text" at bounding box center [379, 204] width 152 height 23
type input "DD Camp Code "ISSA20""
click at [324, 234] on input "text" at bounding box center [379, 235] width 152 height 23
paste input "[URL][DOMAIN_NAME]"
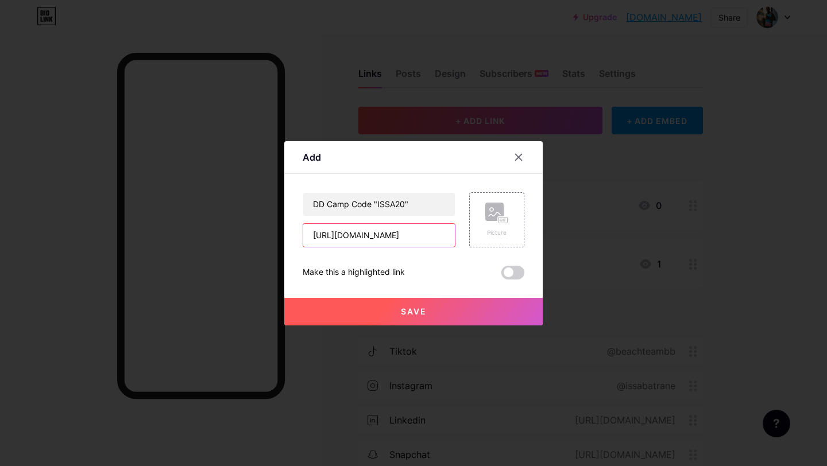
type input "[URL][DOMAIN_NAME]"
click at [433, 312] on button "Save" at bounding box center [413, 312] width 258 height 28
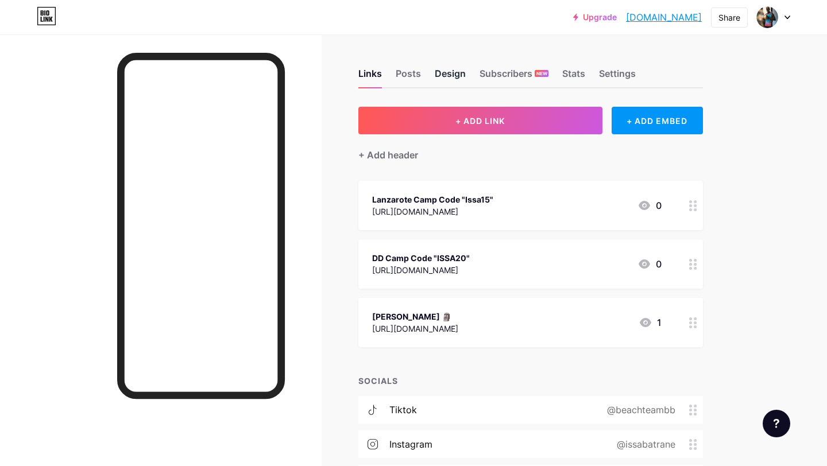
click at [443, 71] on div "Design" at bounding box center [450, 77] width 31 height 21
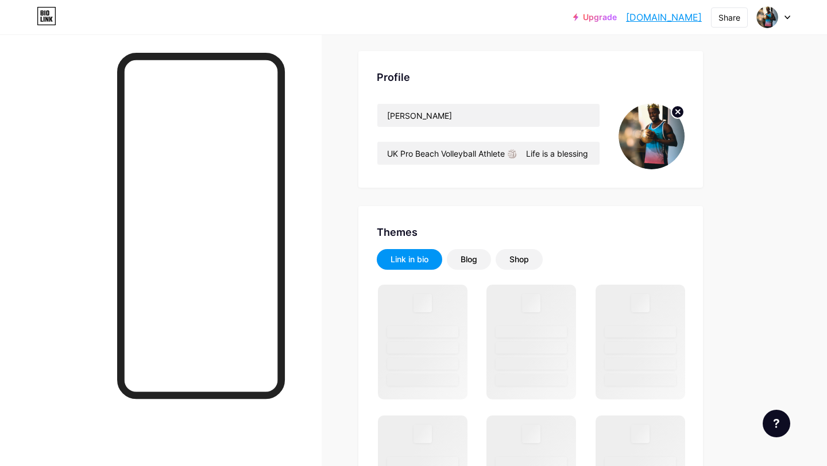
scroll to position [59, 0]
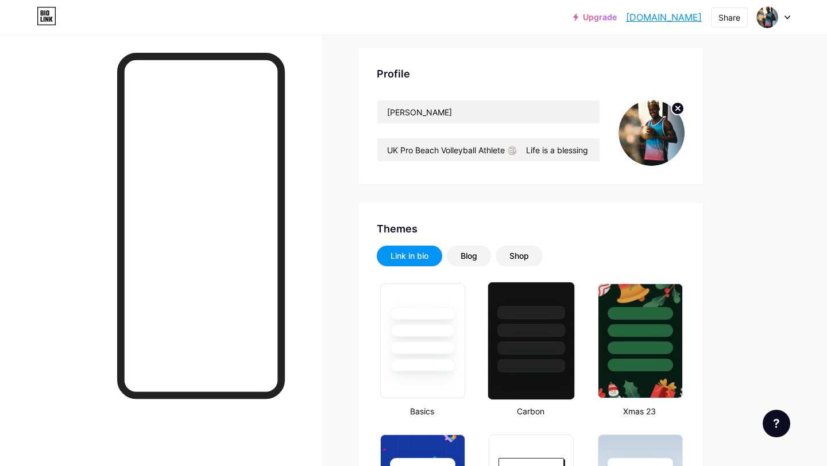
click at [536, 344] on div at bounding box center [531, 348] width 67 height 13
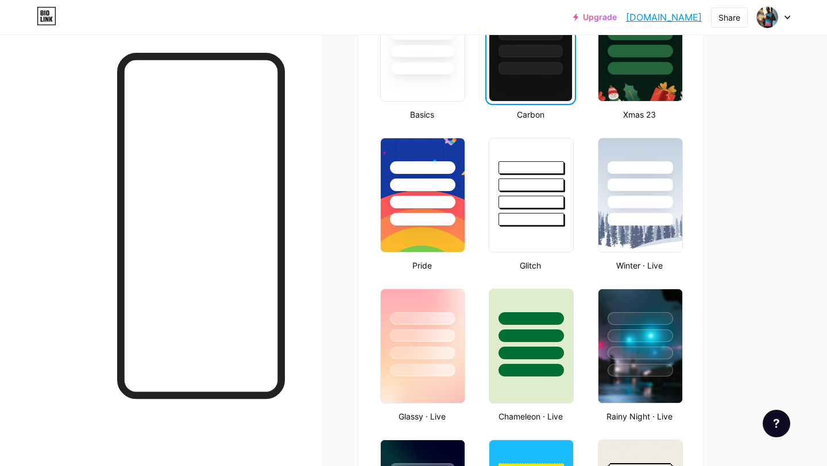
scroll to position [390, 0]
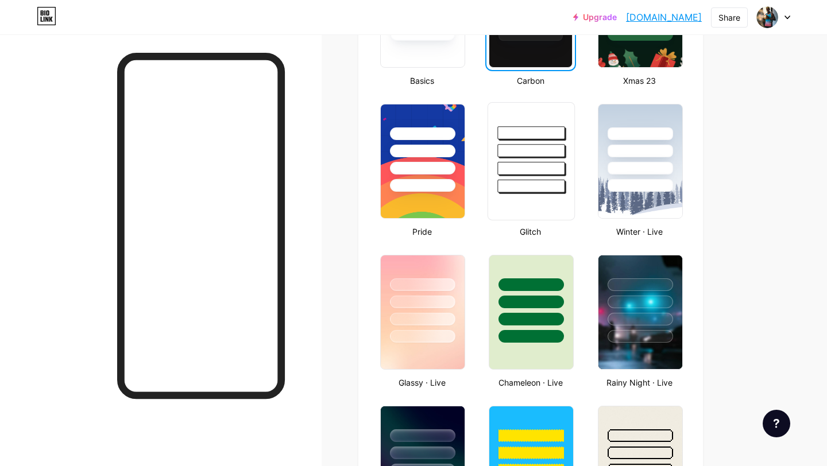
click at [552, 196] on div at bounding box center [531, 161] width 87 height 118
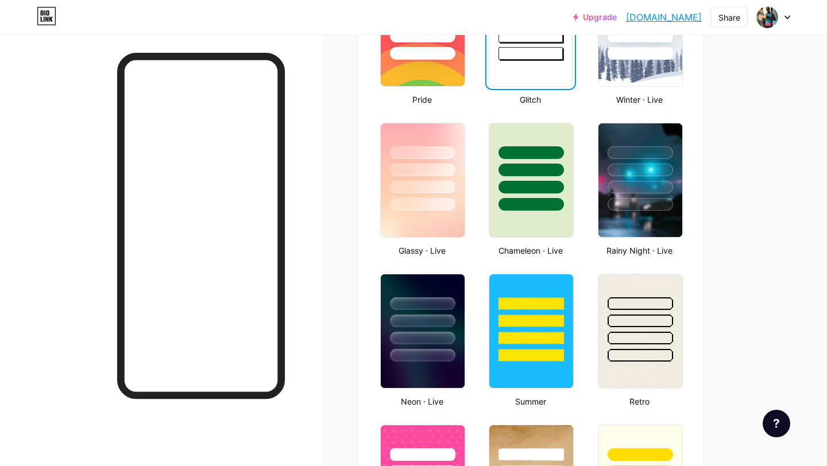
scroll to position [540, 0]
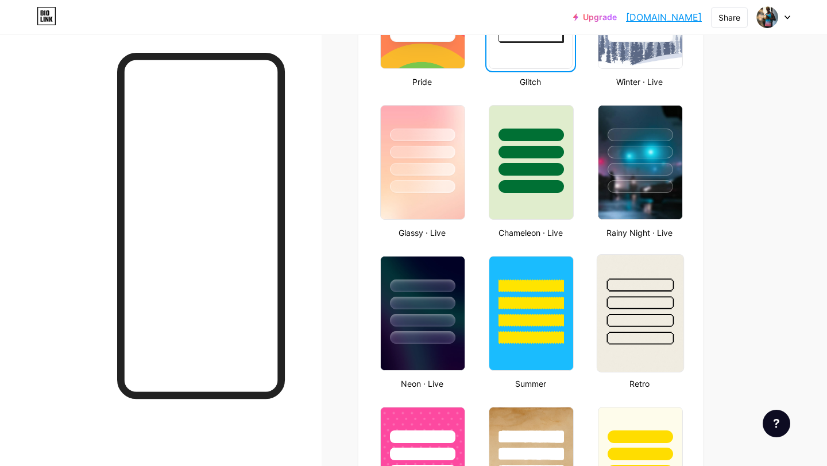
click at [652, 339] on div at bounding box center [639, 338] width 67 height 13
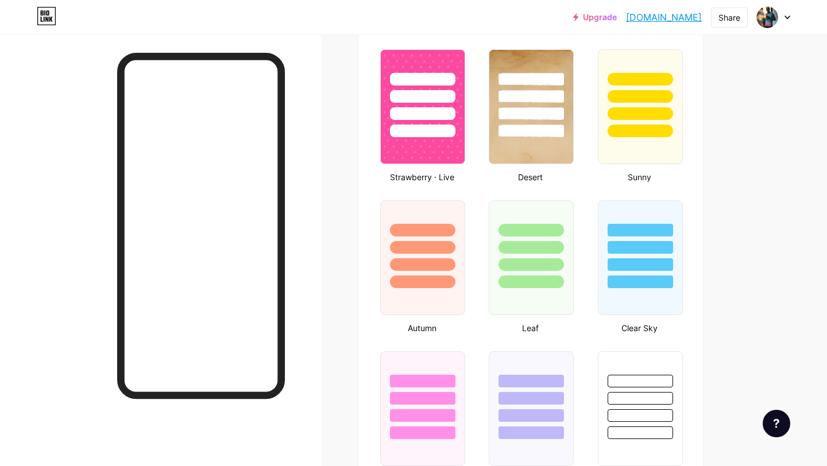
scroll to position [899, 0]
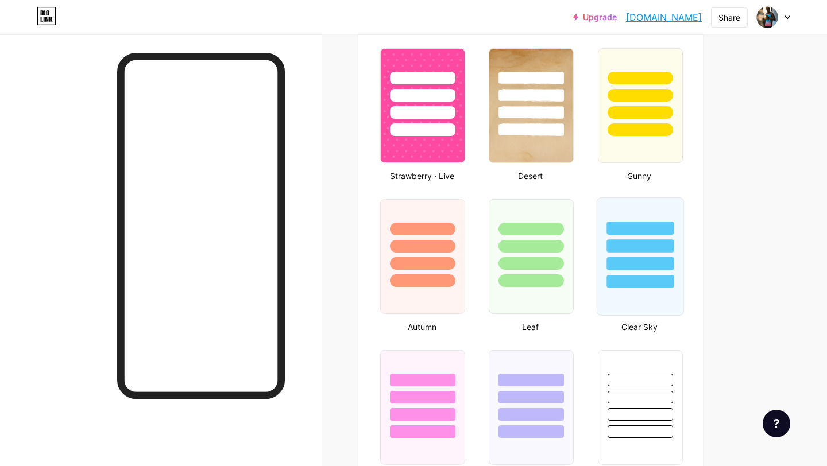
click at [646, 290] on div at bounding box center [639, 257] width 87 height 118
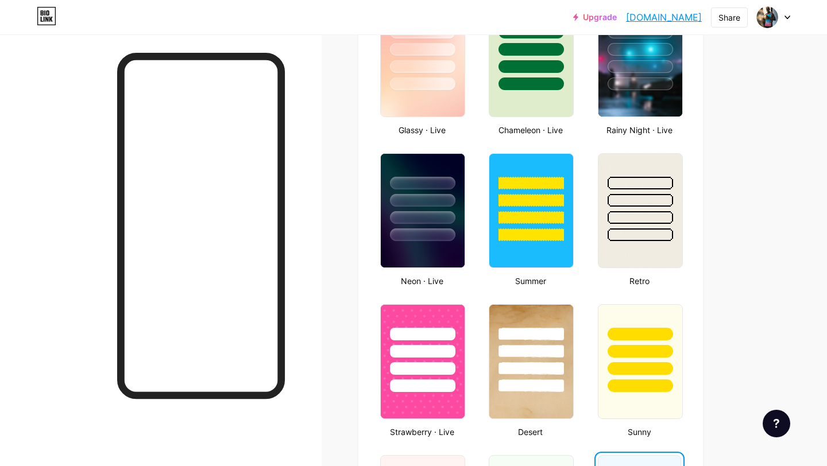
scroll to position [642, 0]
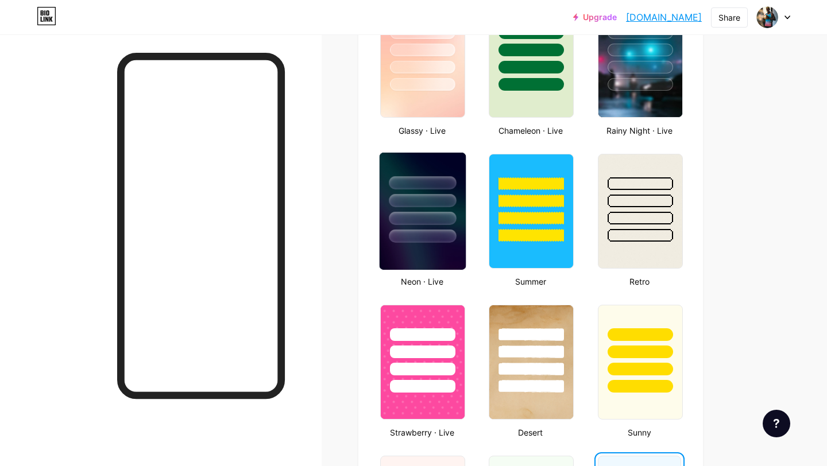
click at [419, 229] on div at bounding box center [423, 198] width 86 height 90
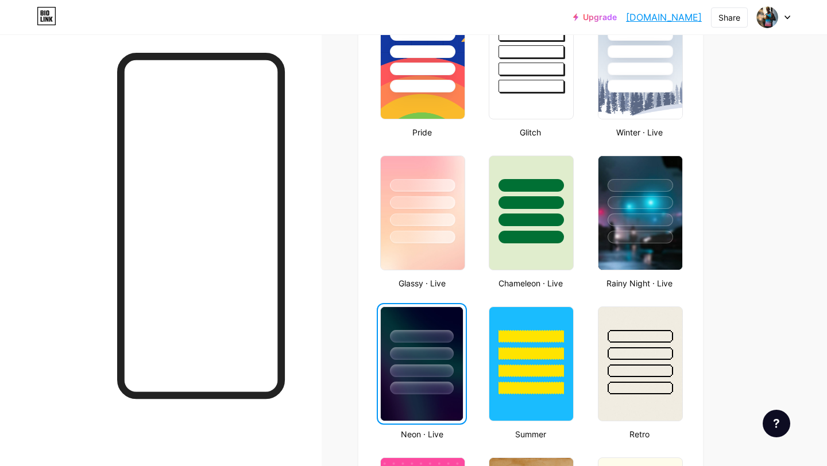
scroll to position [477, 0]
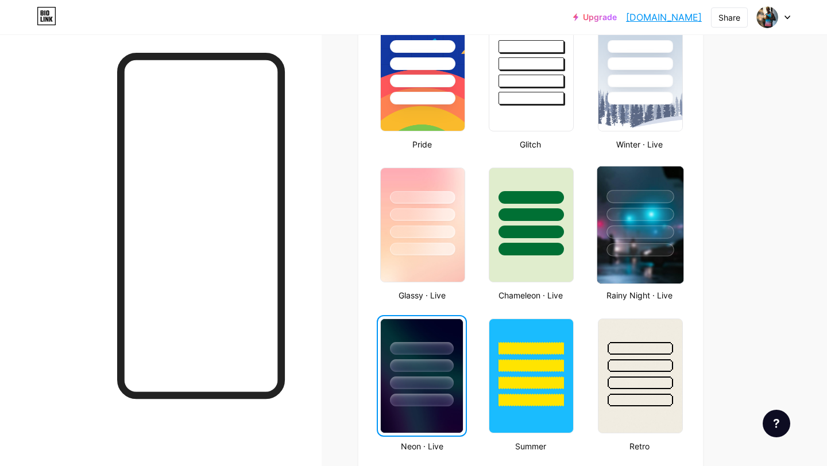
click at [633, 205] on div at bounding box center [640, 212] width 86 height 90
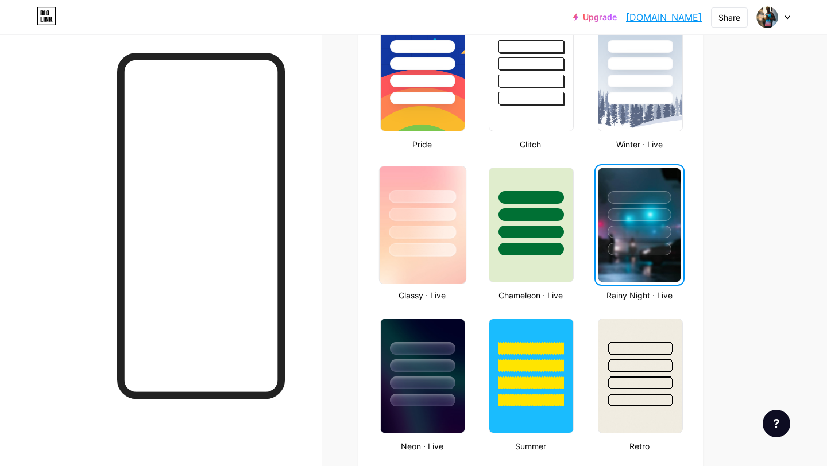
click at [408, 223] on div at bounding box center [423, 212] width 86 height 90
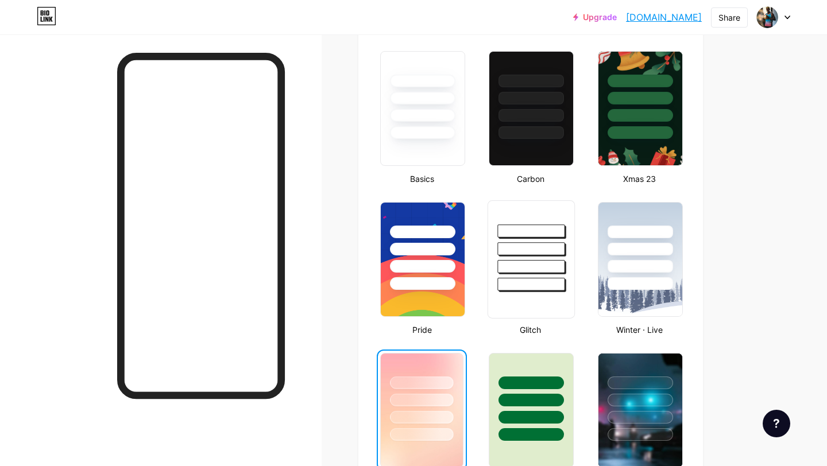
scroll to position [291, 0]
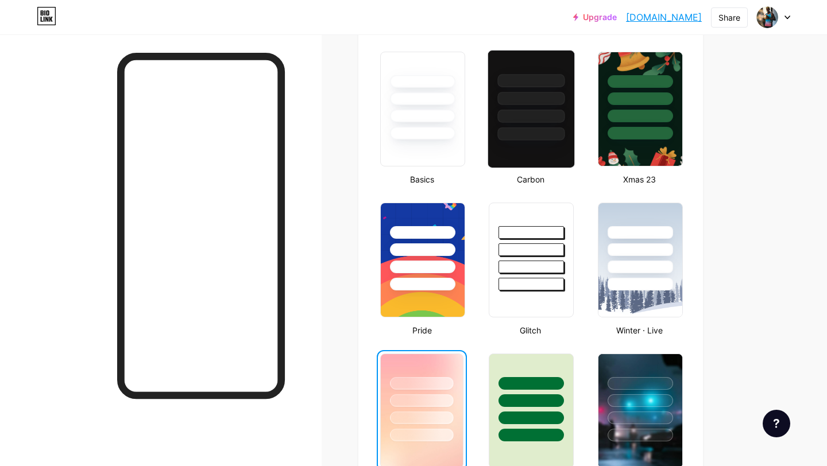
click at [524, 141] on div at bounding box center [531, 109] width 87 height 118
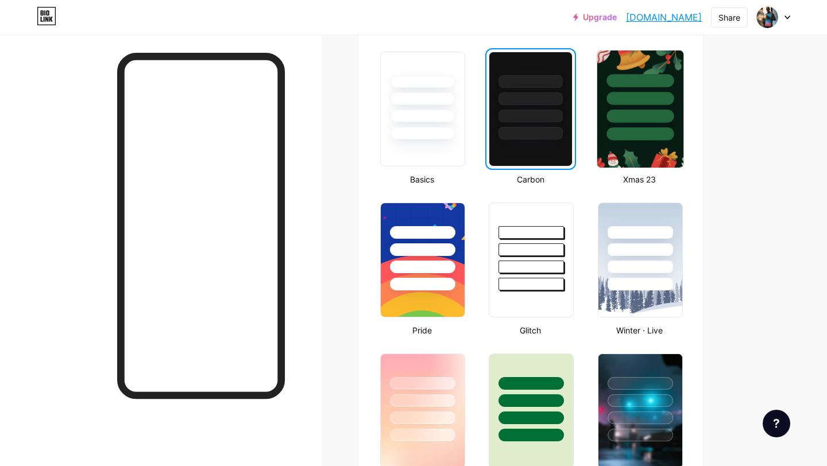
scroll to position [0, 0]
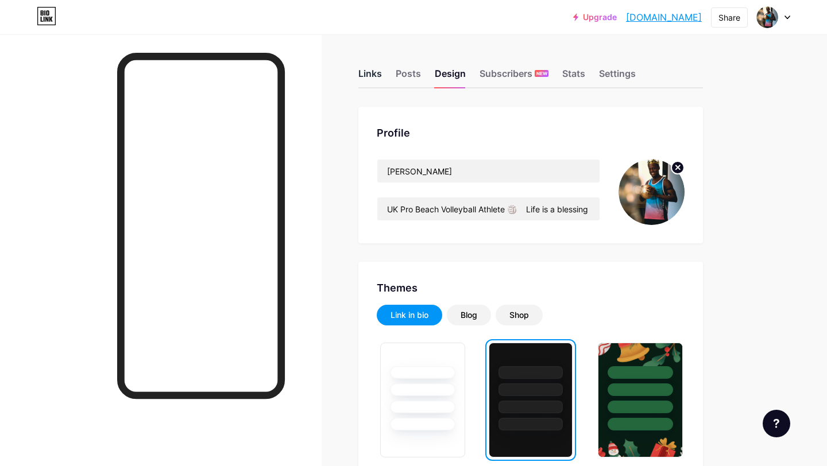
click at [378, 78] on div "Links" at bounding box center [370, 77] width 24 height 21
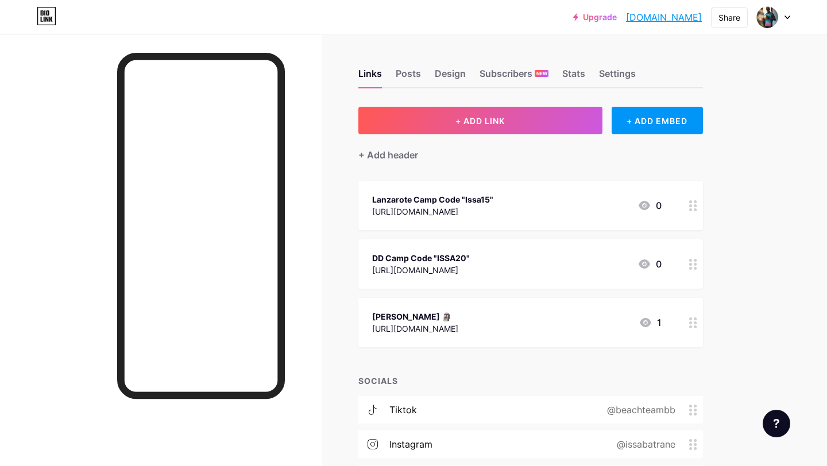
click at [694, 327] on circle at bounding box center [695, 327] width 3 height 3
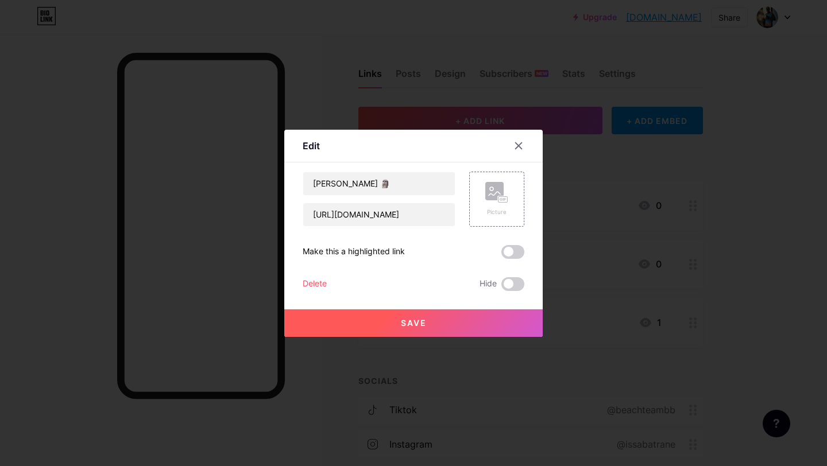
click at [323, 283] on div "Delete" at bounding box center [315, 284] width 24 height 14
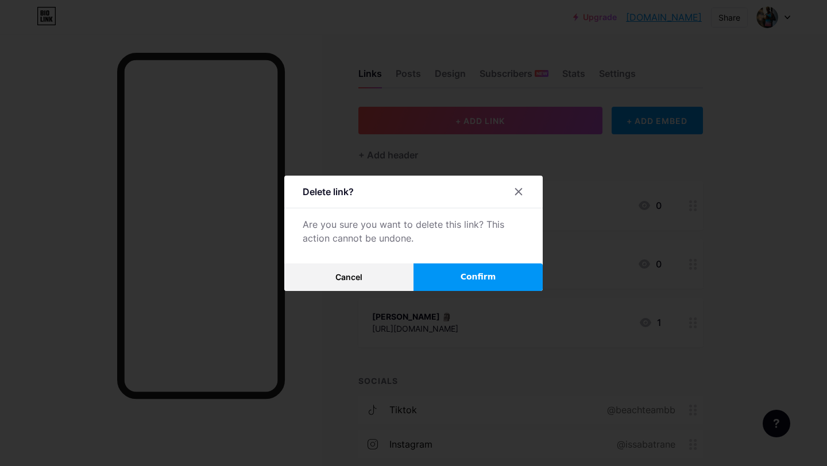
click at [478, 273] on span "Confirm" at bounding box center [479, 277] width 36 height 12
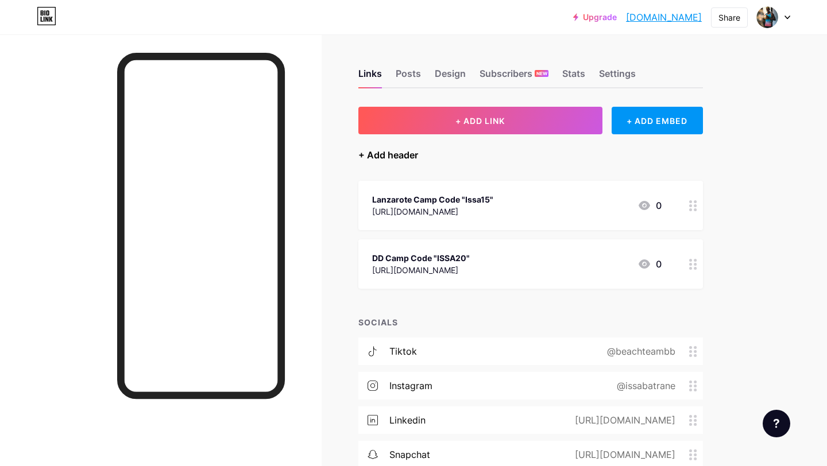
click at [392, 153] on div "+ Add header" at bounding box center [388, 155] width 60 height 14
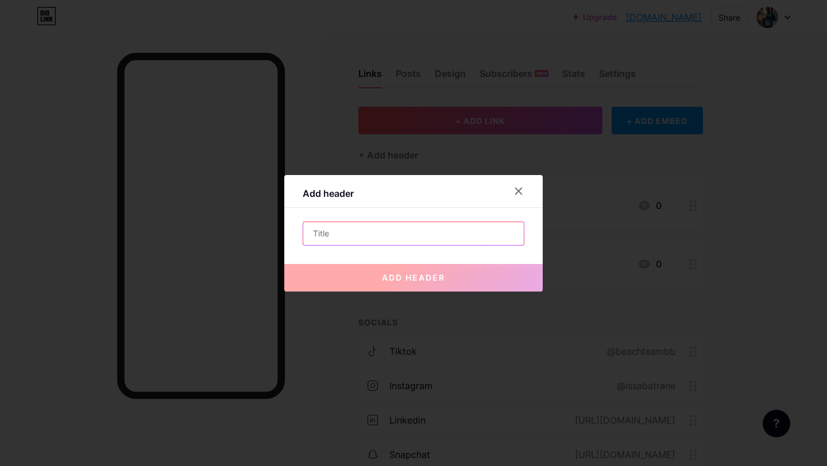
click at [374, 239] on input "text" at bounding box center [413, 233] width 221 height 23
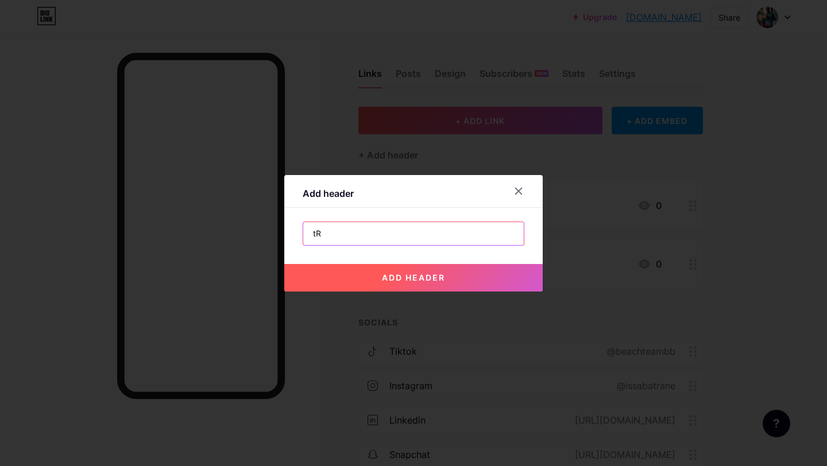
type input "t"
type input "Training Camp Discounts"
click at [433, 277] on span "add header" at bounding box center [413, 278] width 63 height 10
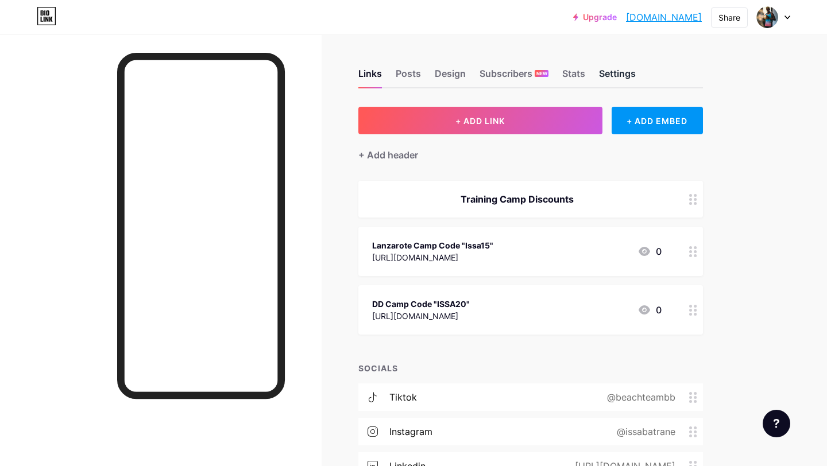
click at [621, 77] on div "Settings" at bounding box center [617, 77] width 37 height 21
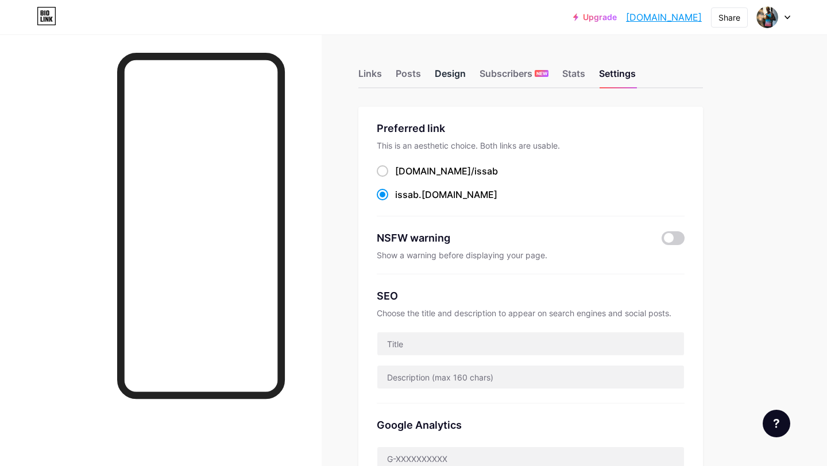
click at [438, 75] on div "Design" at bounding box center [450, 77] width 31 height 21
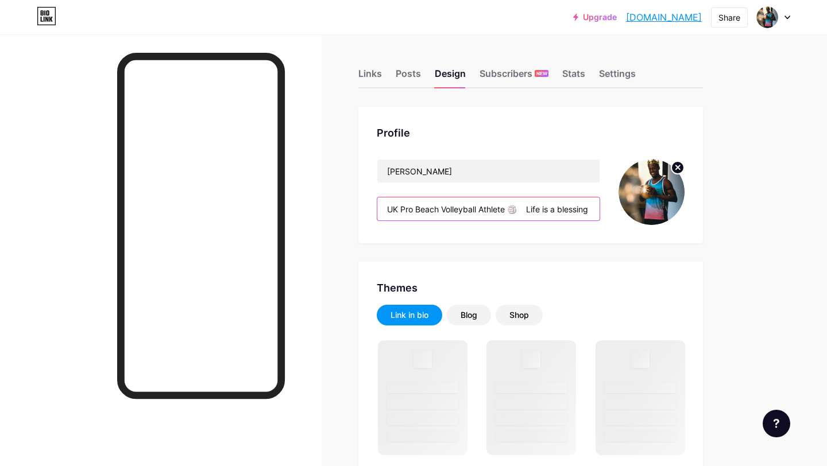
click at [525, 210] on input "UK Pro Beach Volleyball Athlete 🏐 Life is a blessing 🙏🏿✝️" at bounding box center [488, 209] width 222 height 23
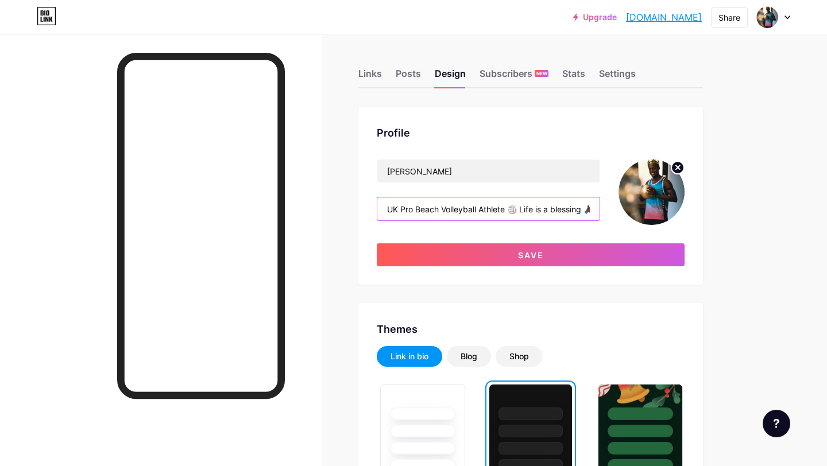
click at [417, 210] on input "UK Pro Beach Volleyball Athlete 🏐 Life is a blessing 🙏🏿✝️" at bounding box center [488, 209] width 222 height 23
click at [540, 209] on input "Professional Beach Volleyball Athlete 🏐 Life is a blessing 🙏🏿✝️" at bounding box center [488, 209] width 222 height 23
click at [473, 208] on input "Professional Beach Volleyball Athlete 🏐 Sun Chaser ☀️ Life is a blessing 🙏🏿✝️" at bounding box center [488, 209] width 222 height 23
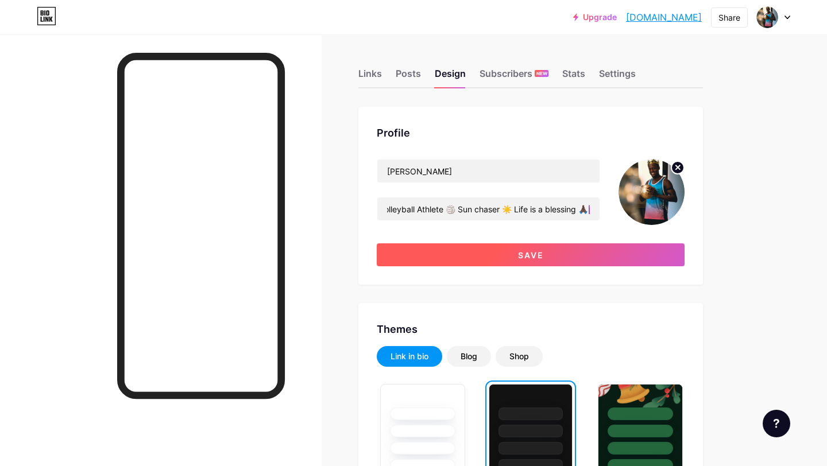
click at [542, 247] on button "Save" at bounding box center [531, 254] width 308 height 23
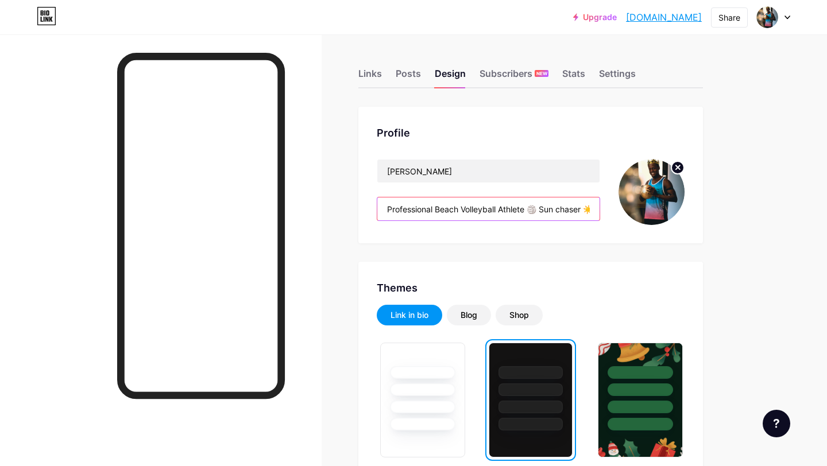
click at [540, 212] on input "Professional Beach Volleyball Athlete 🏐 Sun chaser ☀️ Life is a blessing 🙏🏿✝️" at bounding box center [488, 209] width 222 height 23
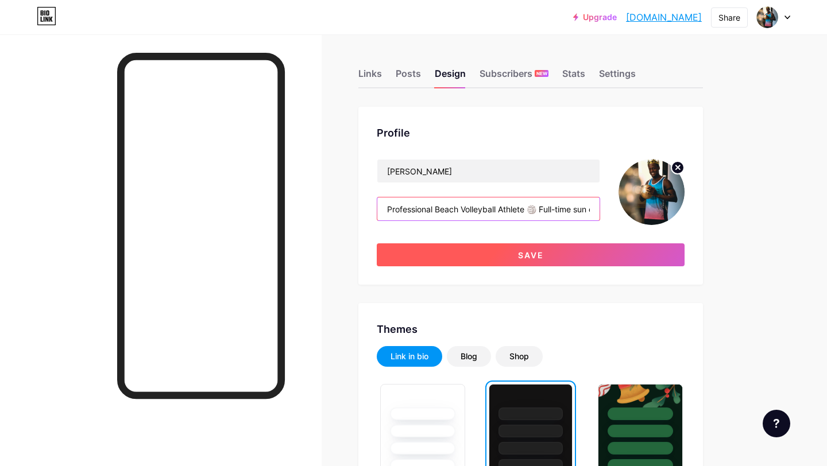
type input "Professional Beach Volleyball Athlete 🏐 Full-time sun chaser ☀️ Life is a bless…"
click at [531, 265] on button "Save" at bounding box center [531, 254] width 308 height 23
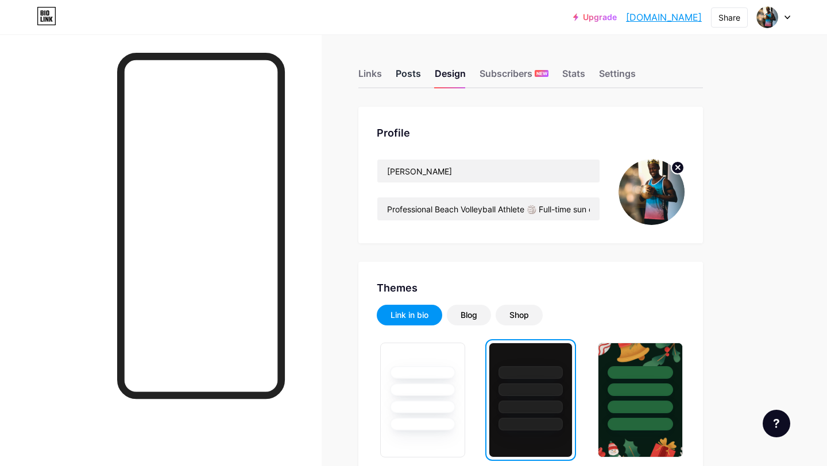
click at [402, 71] on div "Posts" at bounding box center [408, 77] width 25 height 21
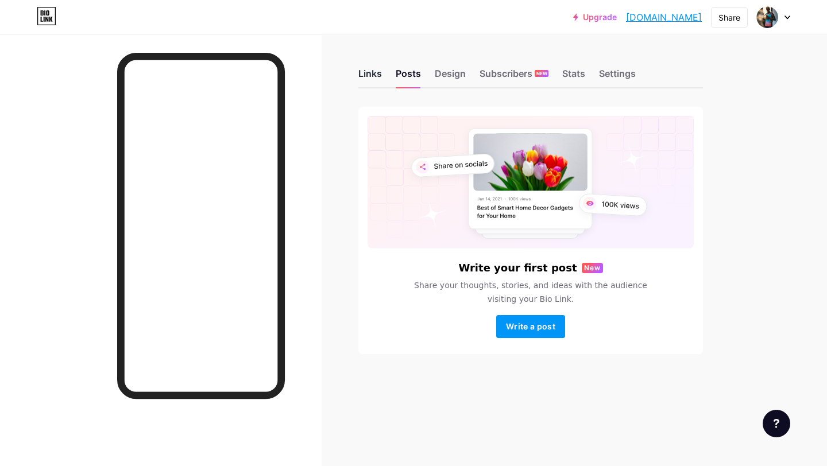
click at [368, 74] on div "Links" at bounding box center [370, 77] width 24 height 21
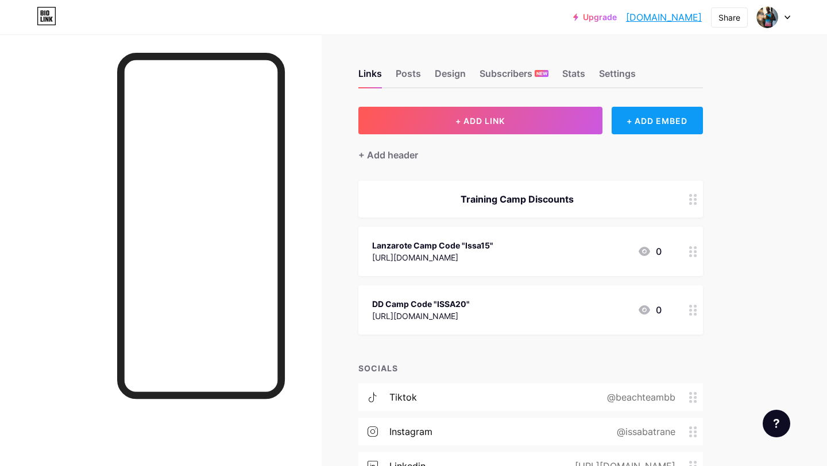
click at [681, 122] on div "+ ADD EMBED" at bounding box center [657, 121] width 91 height 28
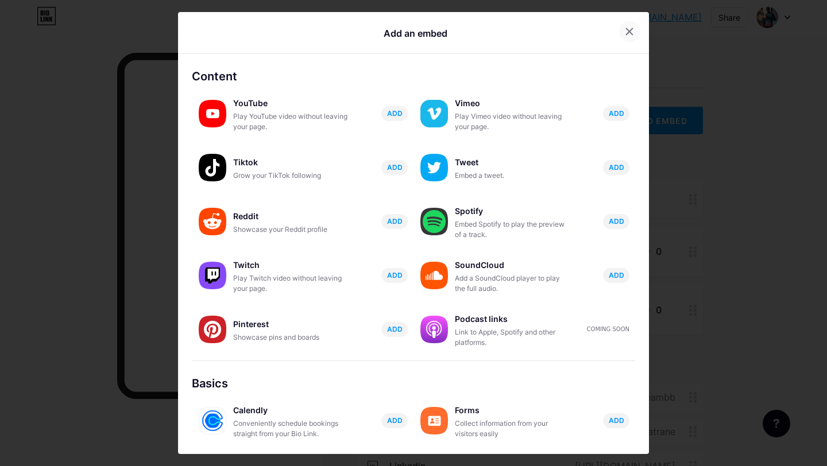
click at [625, 29] on icon at bounding box center [629, 31] width 9 height 9
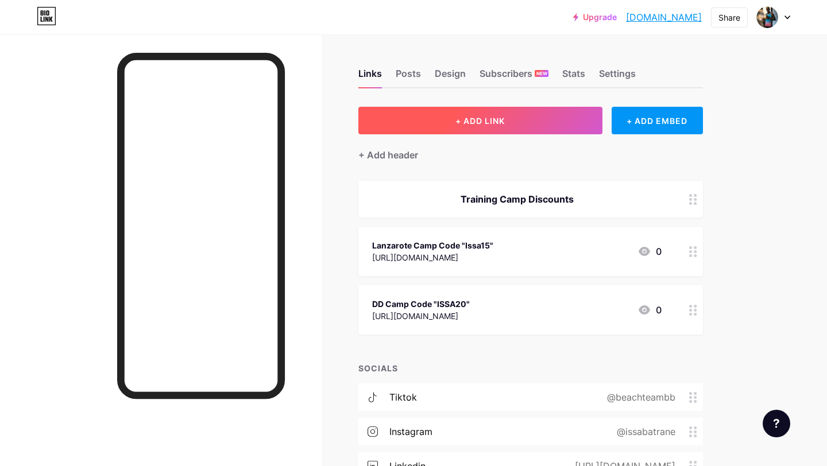
click at [502, 128] on button "+ ADD LINK" at bounding box center [480, 121] width 244 height 28
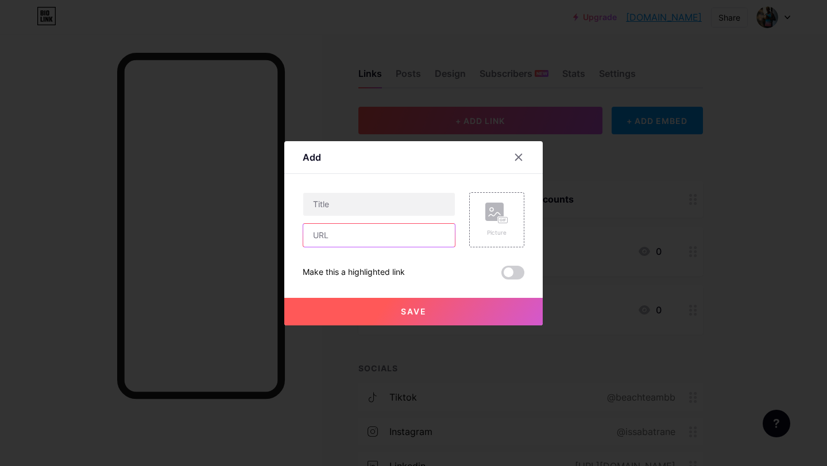
click at [349, 230] on input "text" at bounding box center [379, 235] width 152 height 23
paste input "[URL][DOMAIN_NAME]"
type input "[URL][DOMAIN_NAME]"
click at [339, 207] on input "text" at bounding box center [379, 204] width 152 height 23
click at [377, 204] on input "FORMEXC" at bounding box center [379, 204] width 152 height 23
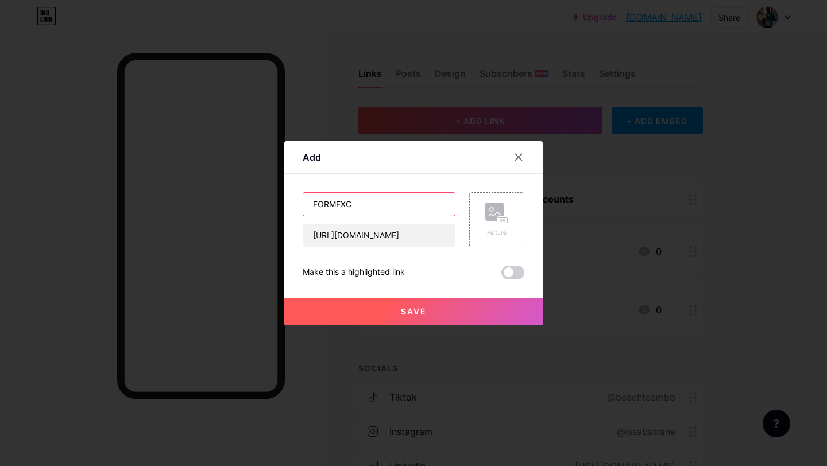
click at [377, 204] on input "FORMEXC" at bounding box center [379, 204] width 152 height 23
type input "c"
click at [373, 197] on input "Formexc Code" at bounding box center [379, 204] width 152 height 23
click at [373, 199] on input "Formexc Code" at bounding box center [379, 204] width 152 height 23
type input "Formexc Code "ISSA""
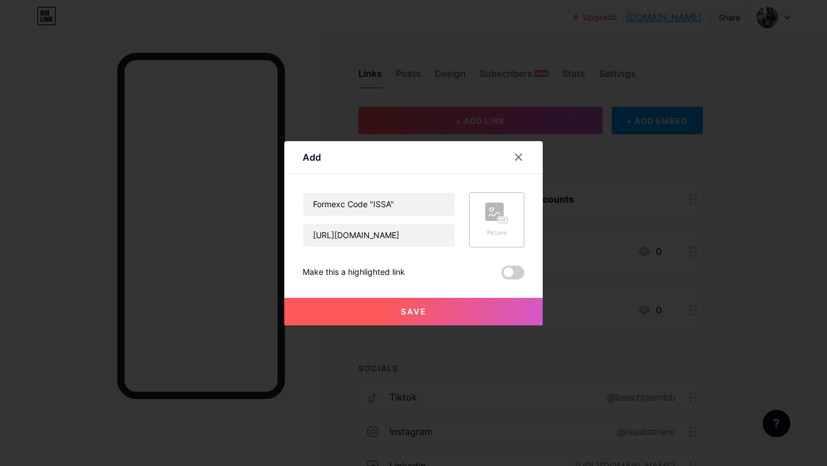
click at [515, 229] on div "Picture" at bounding box center [496, 219] width 55 height 55
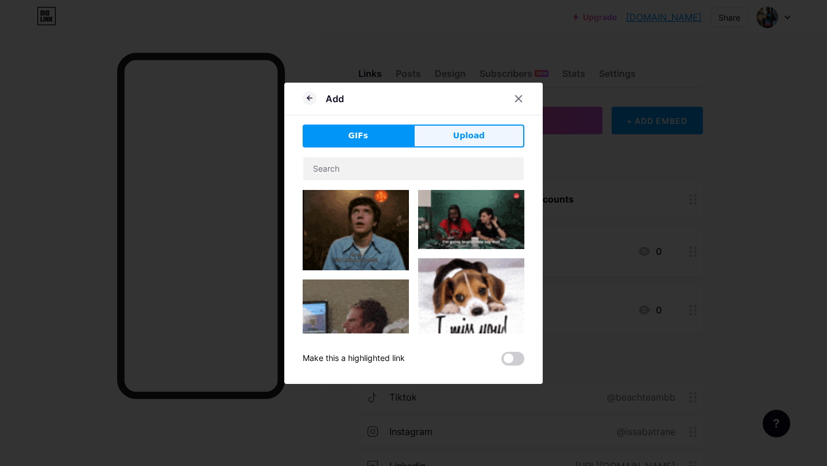
click at [482, 137] on span "Upload" at bounding box center [469, 136] width 32 height 12
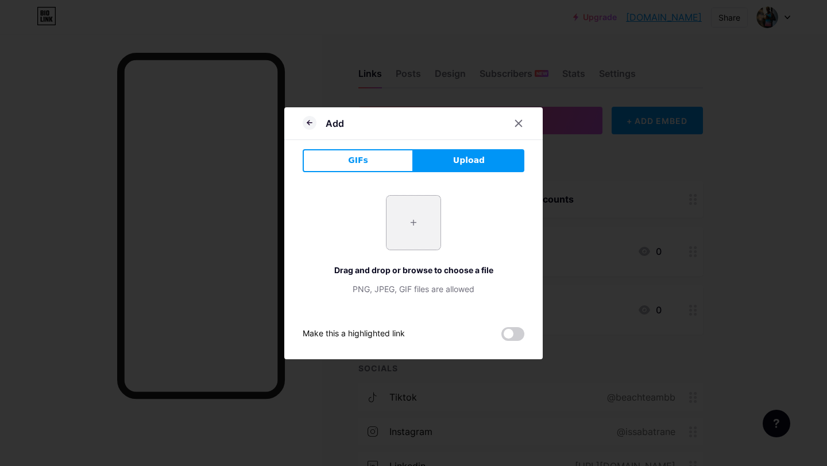
click at [411, 238] on input "file" at bounding box center [413, 223] width 54 height 54
type input "C:\fakepath\IMG_8872.JPG"
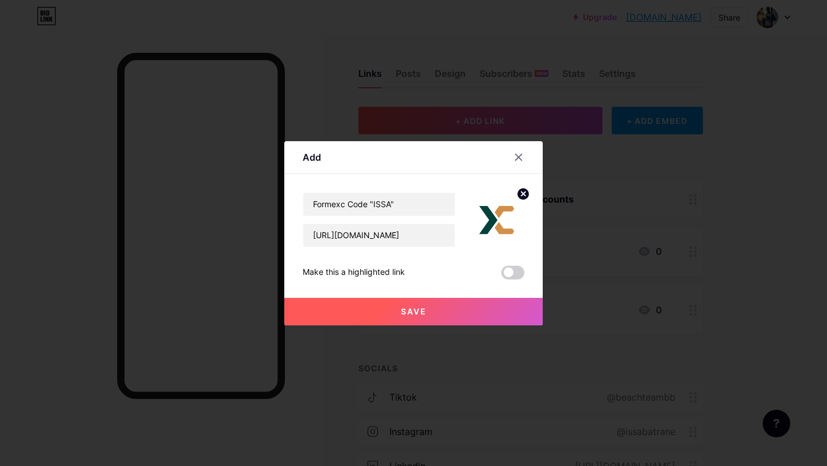
click at [418, 315] on span "Save" at bounding box center [414, 312] width 26 height 10
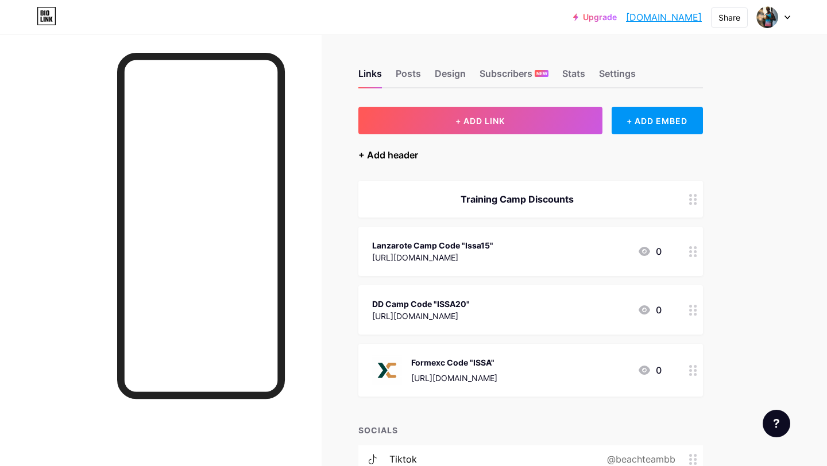
click at [392, 153] on div "+ Add header" at bounding box center [388, 155] width 60 height 14
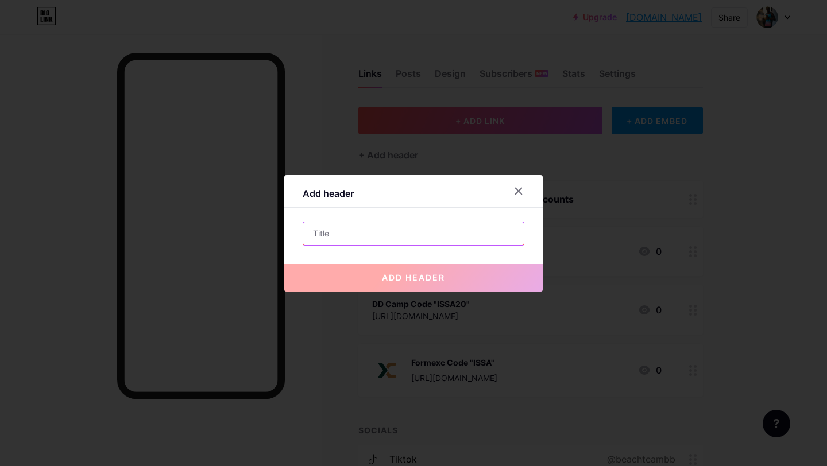
click at [357, 236] on input "text" at bounding box center [413, 233] width 221 height 23
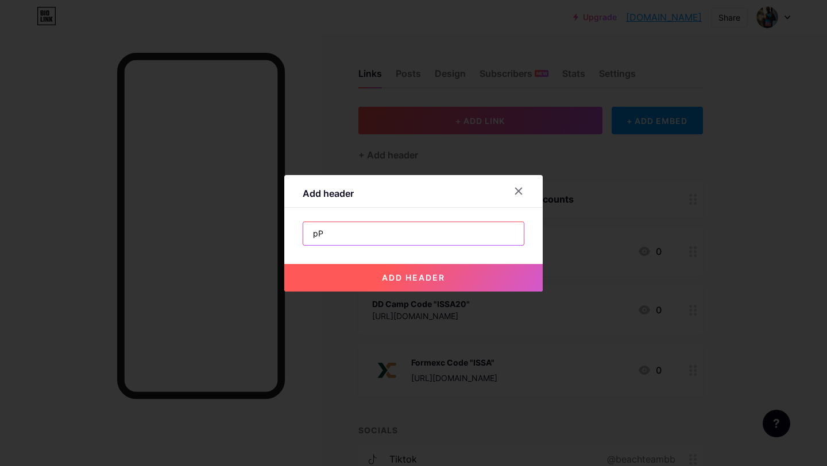
type input "p"
click at [385, 235] on input "Product Discounts💰" at bounding box center [413, 233] width 221 height 23
type input "Product Discounts 💰"
click at [407, 280] on span "add header" at bounding box center [413, 278] width 63 height 10
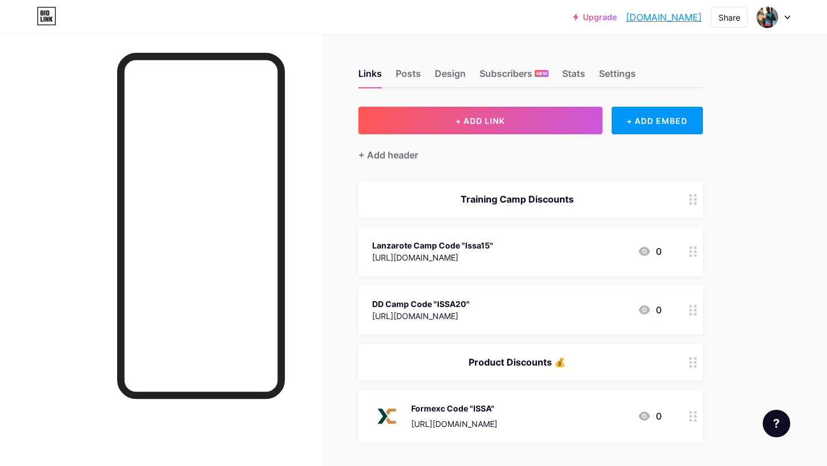
click at [580, 199] on div "Training Camp Discounts" at bounding box center [516, 199] width 289 height 14
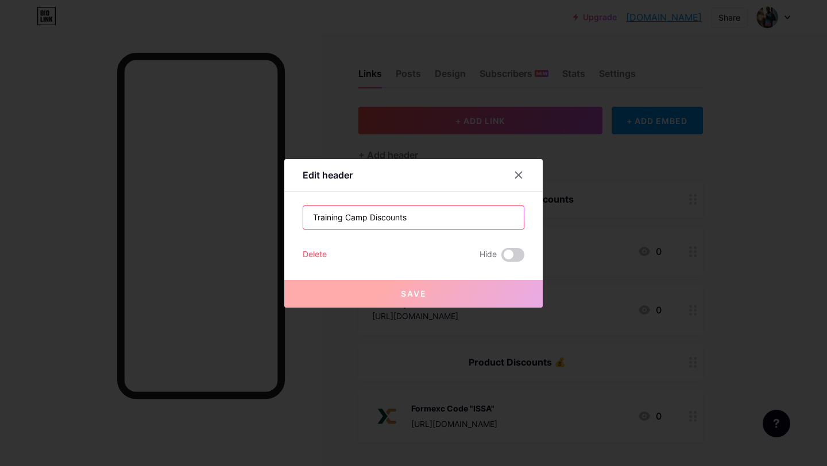
click at [426, 215] on input "Training Camp Discounts" at bounding box center [413, 217] width 221 height 23
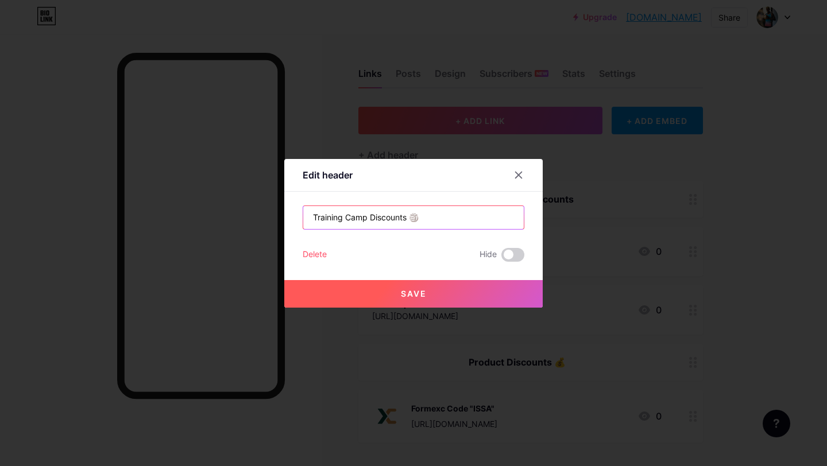
type input "Training Camp Discounts 🏐"
click at [429, 292] on button "Save" at bounding box center [413, 294] width 258 height 28
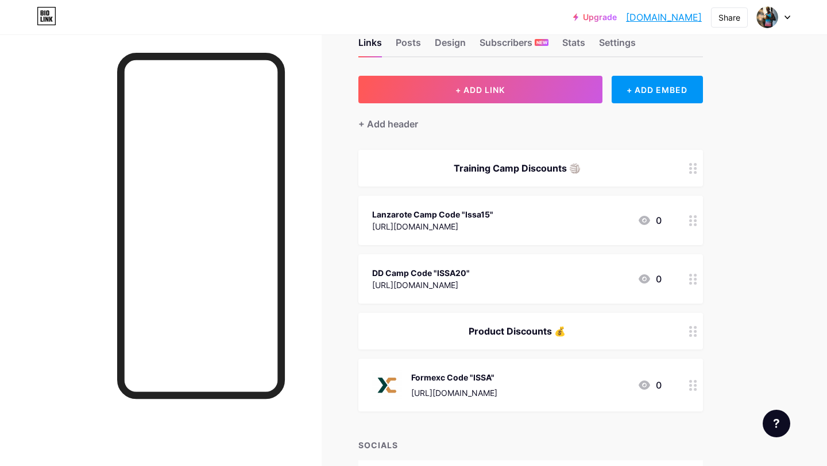
scroll to position [26, 0]
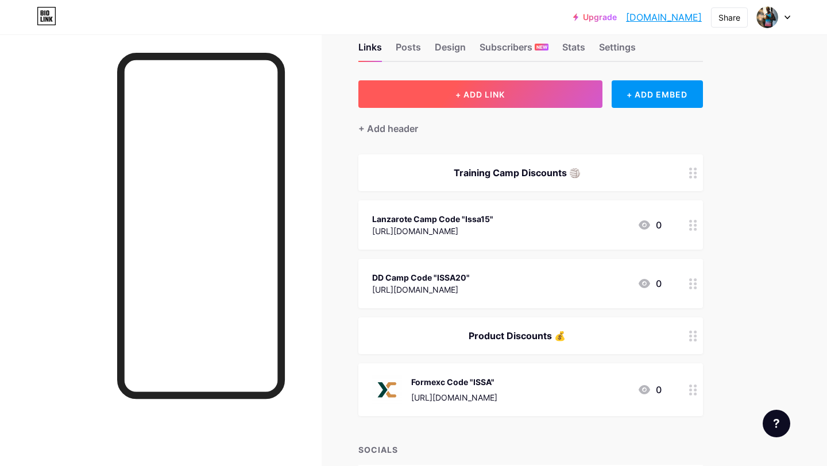
click at [516, 95] on button "+ ADD LINK" at bounding box center [480, 94] width 244 height 28
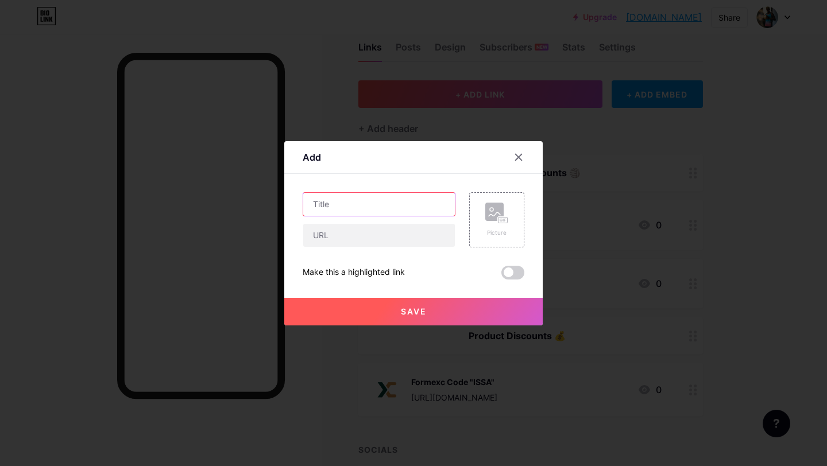
click at [361, 210] on input "text" at bounding box center [379, 204] width 152 height 23
type input "KURE code "I"
click at [328, 232] on input "text" at bounding box center [379, 235] width 152 height 23
paste input "https://kureoxygen.com?sca_ref=8945739.46gtjQqDXaPH"
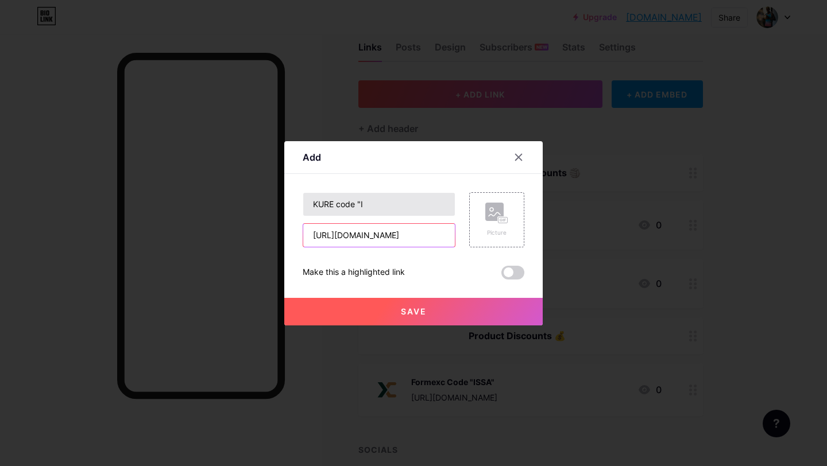
type input "https://kureoxygen.com?sca_ref=8945739.46gtjQqDXaPH"
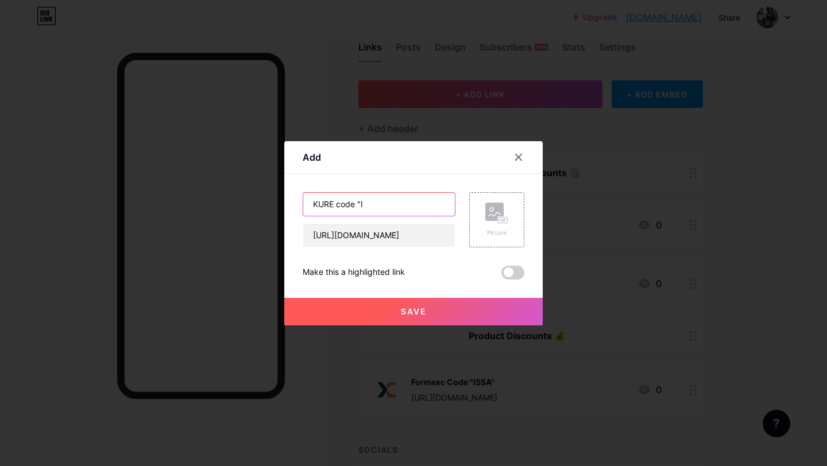
click at [409, 207] on input "KURE code "I" at bounding box center [379, 204] width 152 height 23
type input "KURE code "ISSA""
click at [501, 220] on rect at bounding box center [502, 220] width 9 height 6
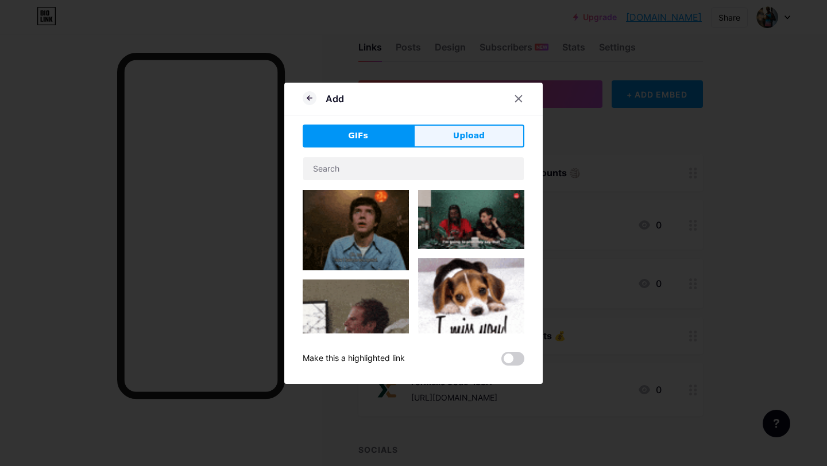
click at [485, 141] on button "Upload" at bounding box center [468, 136] width 111 height 23
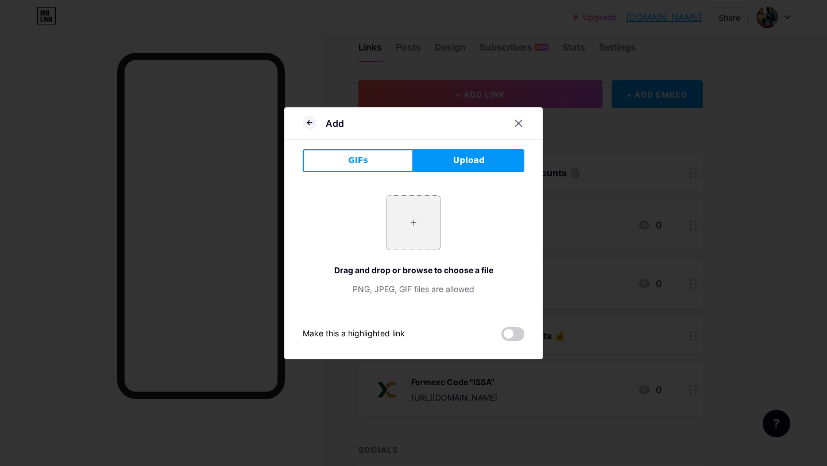
click at [412, 233] on input "file" at bounding box center [413, 223] width 54 height 54
type input "C:\fakepath\KURE Logo.PNG"
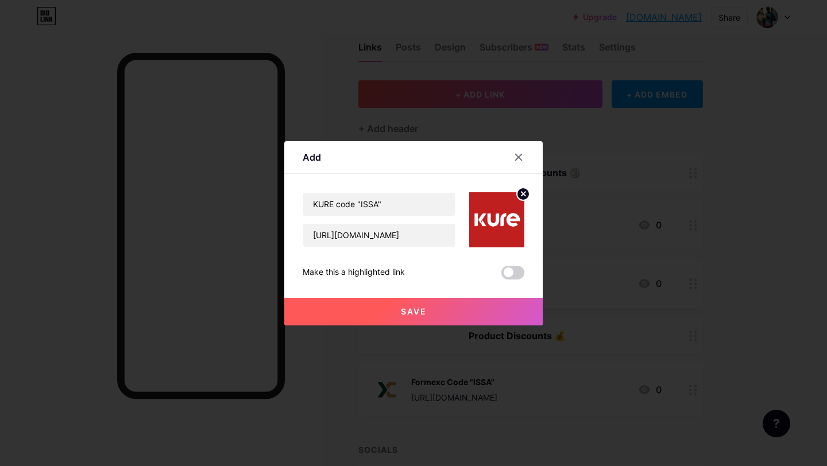
click at [425, 314] on span "Save" at bounding box center [414, 312] width 26 height 10
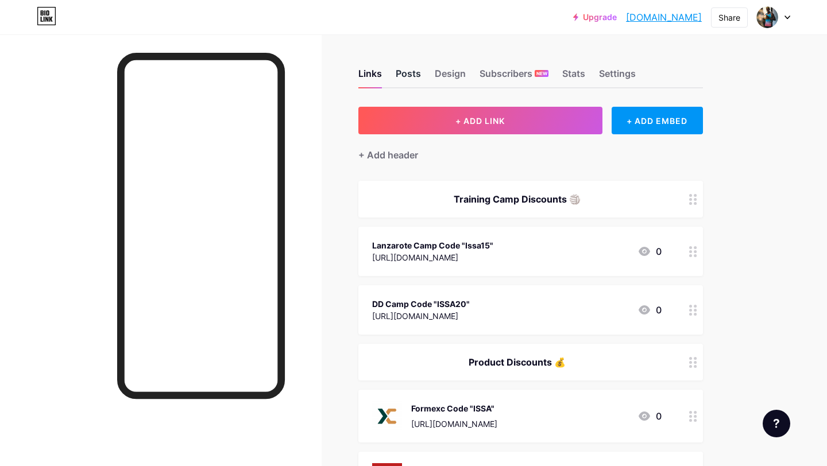
click at [412, 75] on div "Posts" at bounding box center [408, 77] width 25 height 21
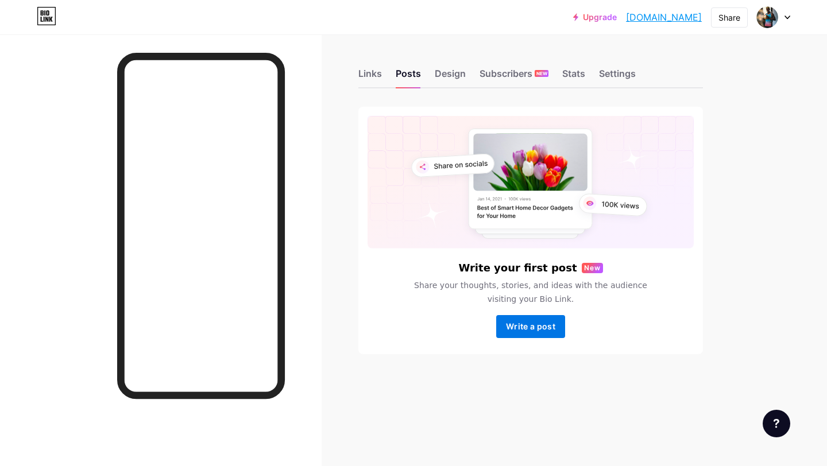
click at [532, 321] on button "Write a post" at bounding box center [530, 326] width 69 height 23
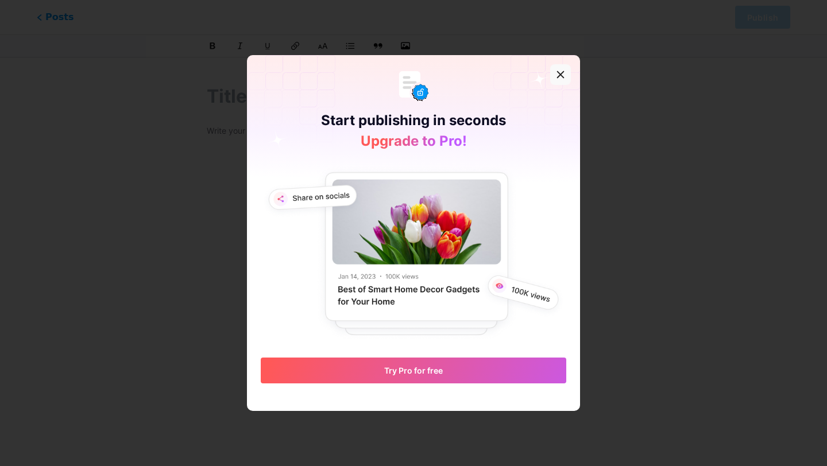
click at [562, 71] on icon at bounding box center [560, 74] width 9 height 9
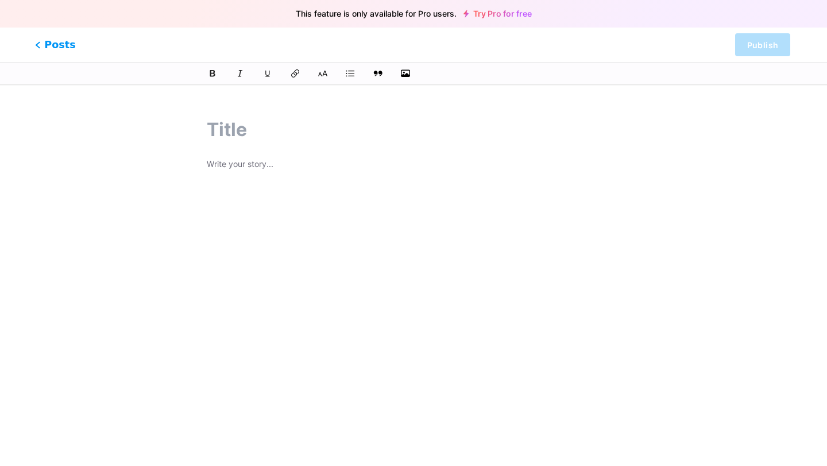
click at [46, 46] on span "Posts" at bounding box center [55, 44] width 41 height 15
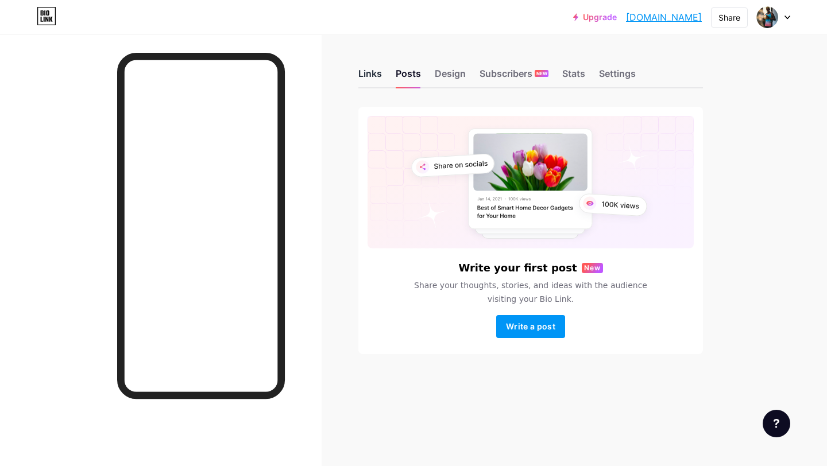
click at [370, 75] on div "Links" at bounding box center [370, 77] width 24 height 21
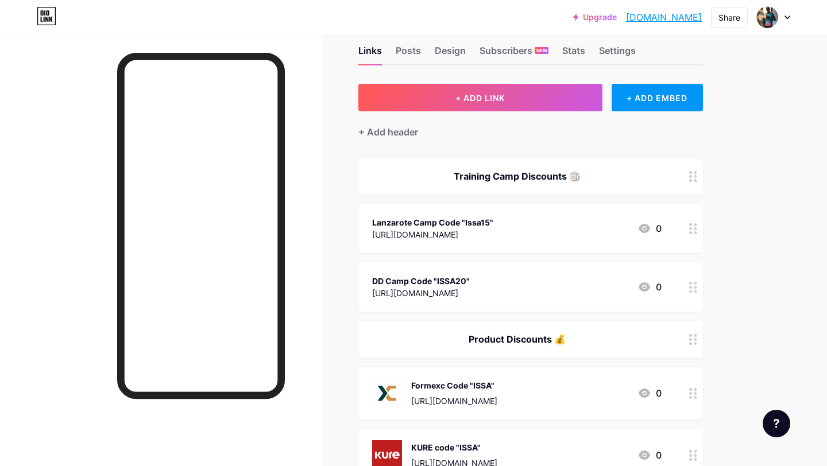
scroll to position [2, 0]
